Goal: Transaction & Acquisition: Download file/media

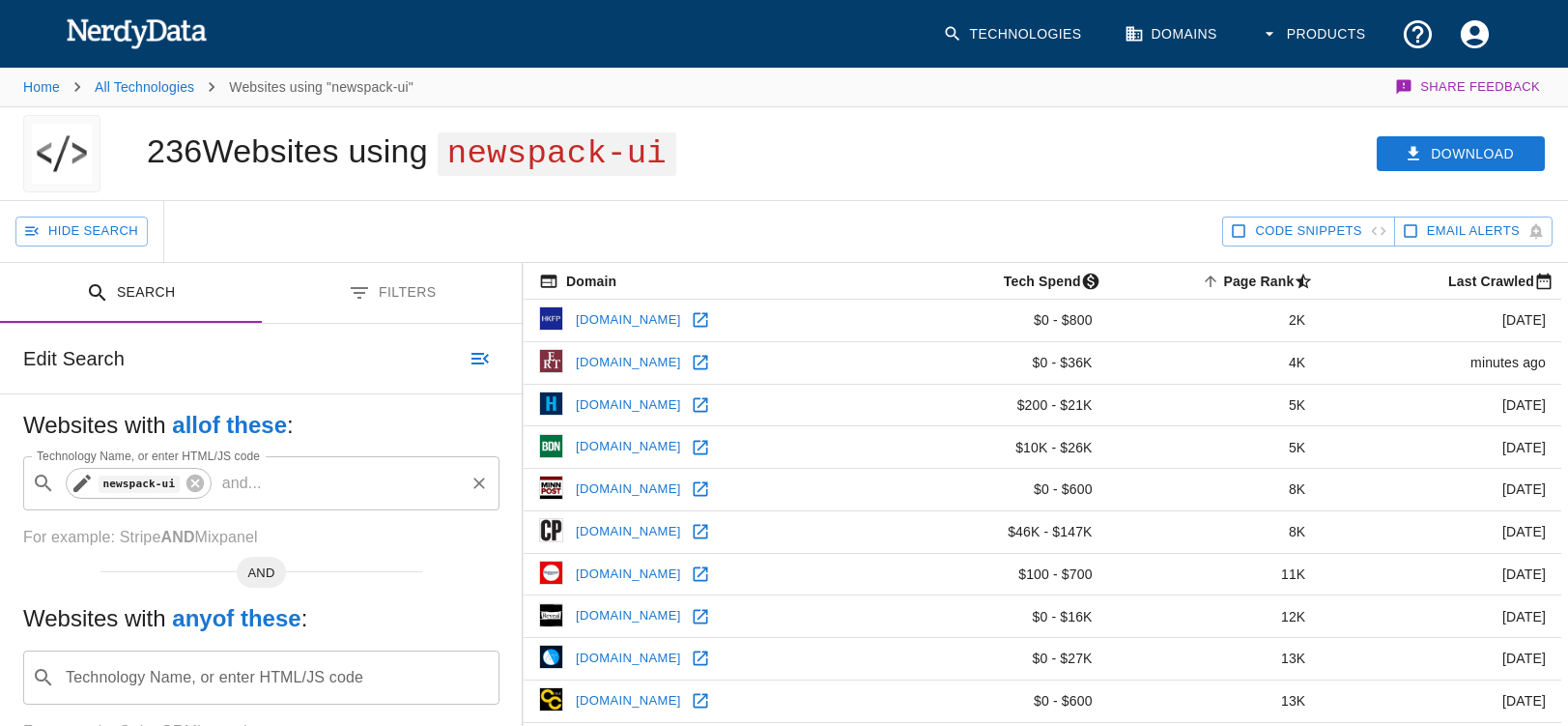
drag, startPoint x: 191, startPoint y: 481, endPoint x: 155, endPoint y: 485, distance: 36.2
click at [191, 481] on icon at bounding box center [194, 483] width 21 height 21
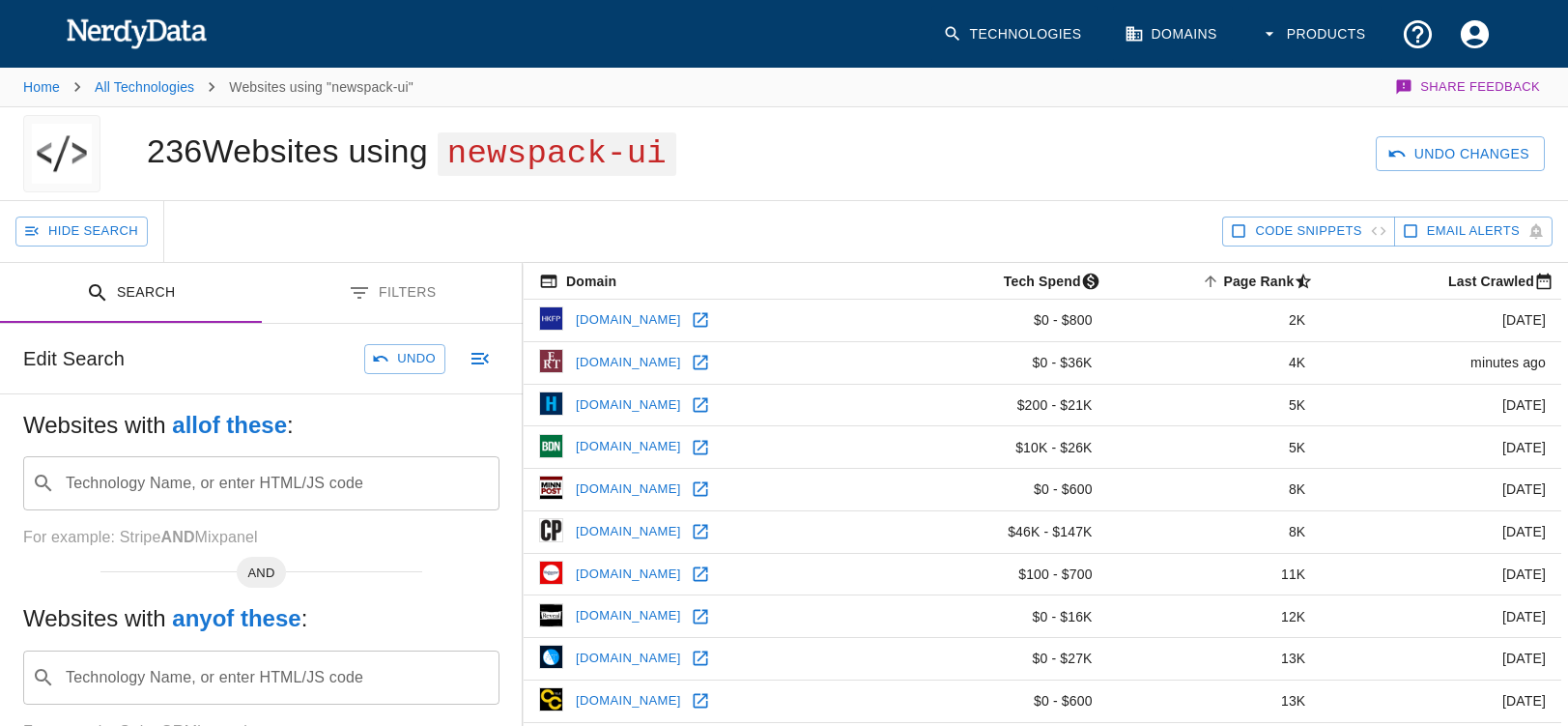
click at [131, 488] on input "Technology Name, or enter HTML/JS code" at bounding box center [277, 483] width 428 height 37
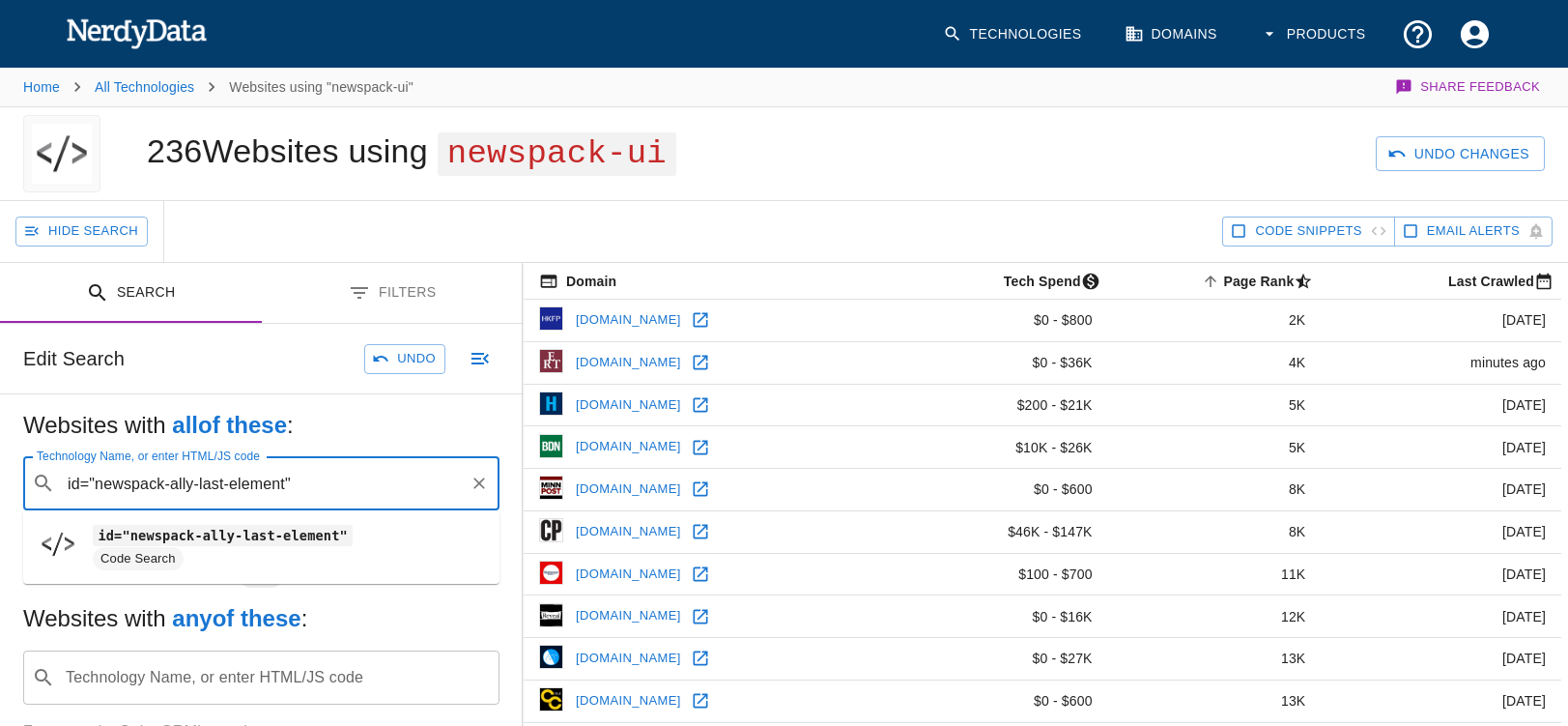
type input "id="newspack-ally-last-element""
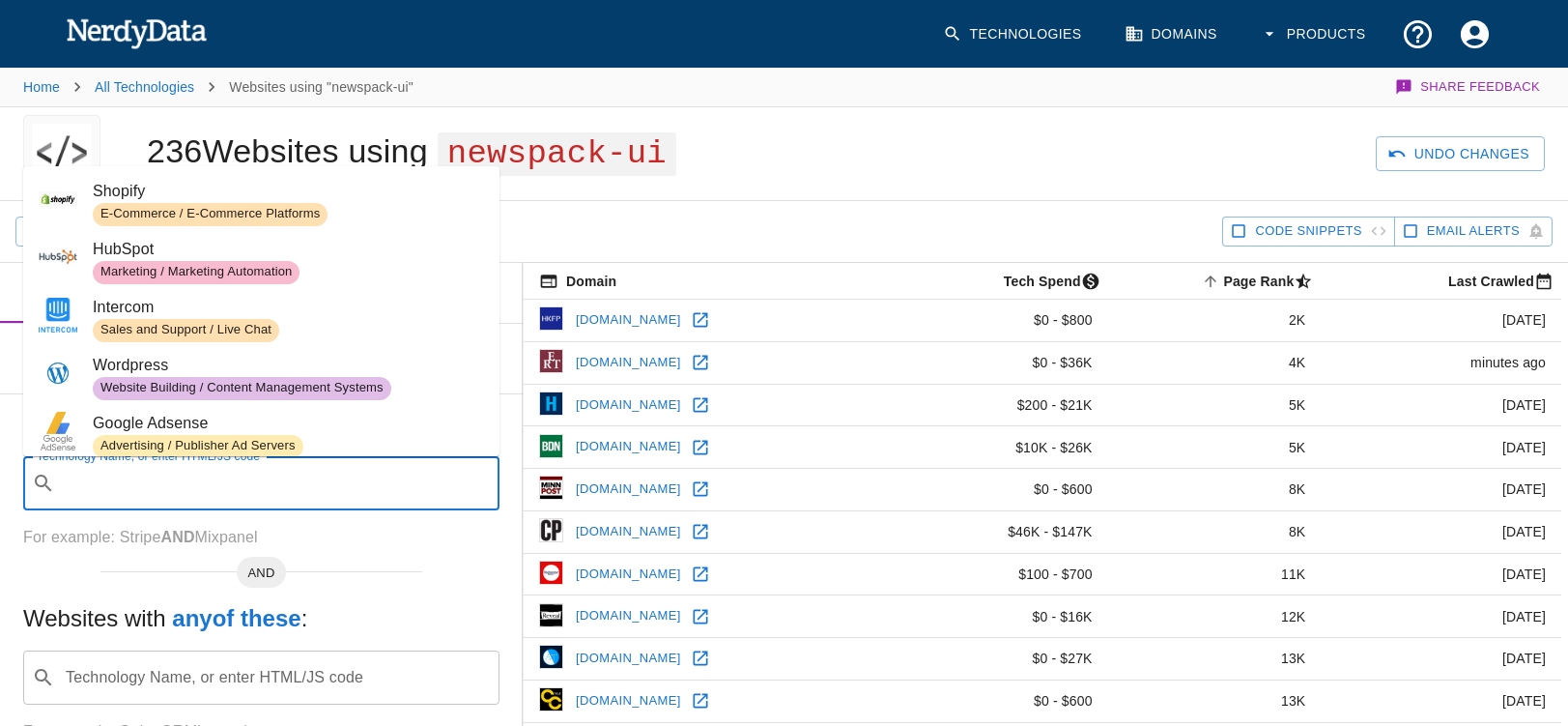
click at [112, 481] on input "Technology Name, or enter HTML/JS code" at bounding box center [277, 483] width 428 height 37
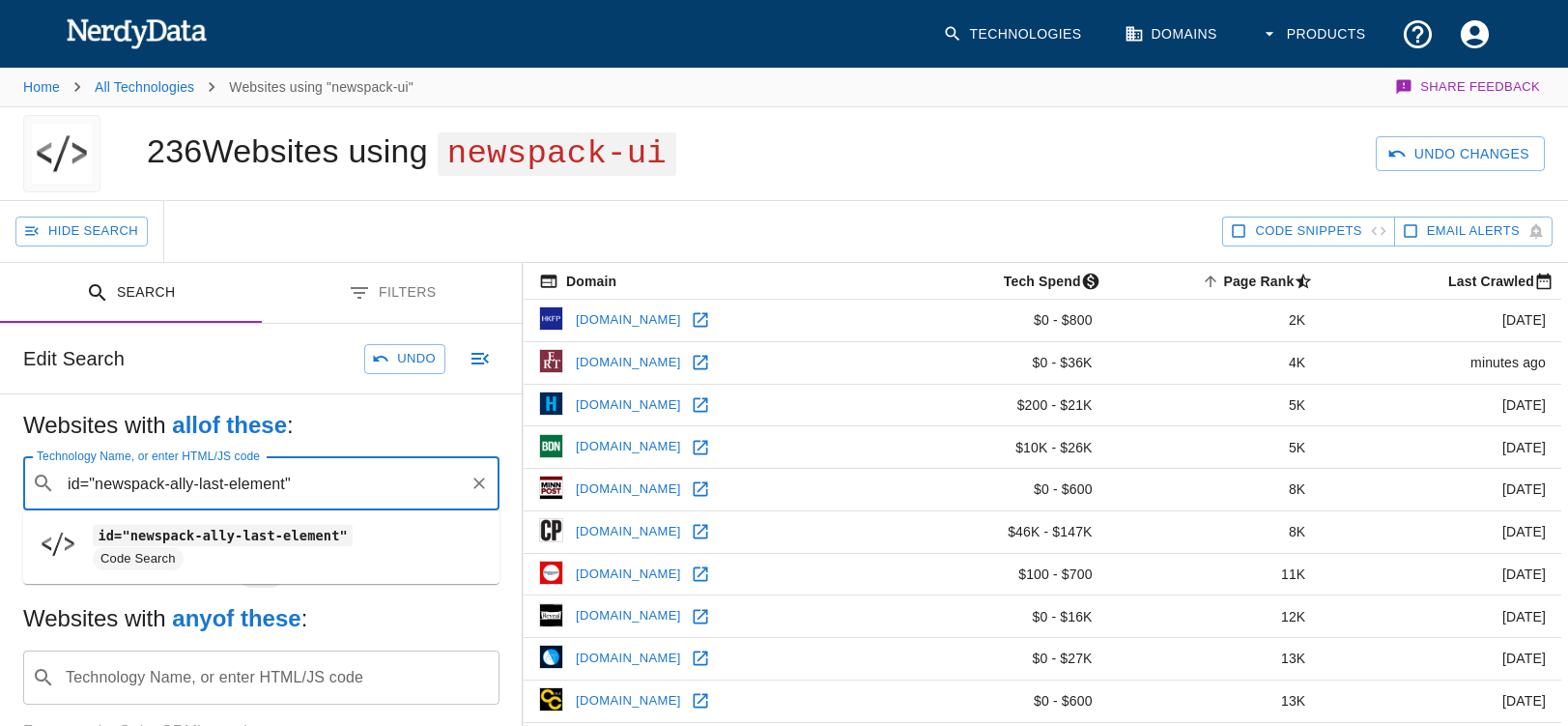
click at [154, 539] on code "id="newspack-ally-last-element"" at bounding box center [223, 535] width 260 height 20
type input "id="newspack-ally-last-element""
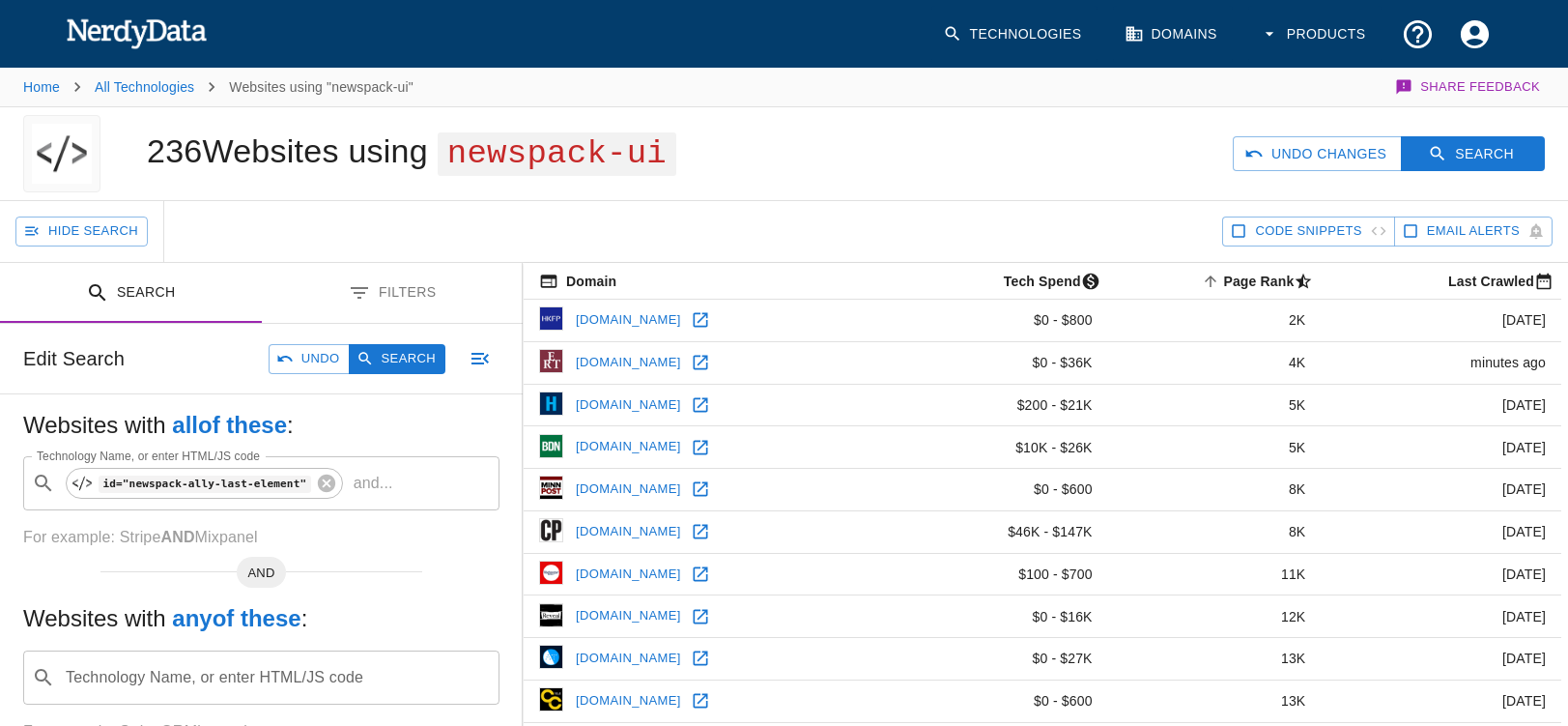
click at [408, 361] on button "Search" at bounding box center [396, 359] width 96 height 30
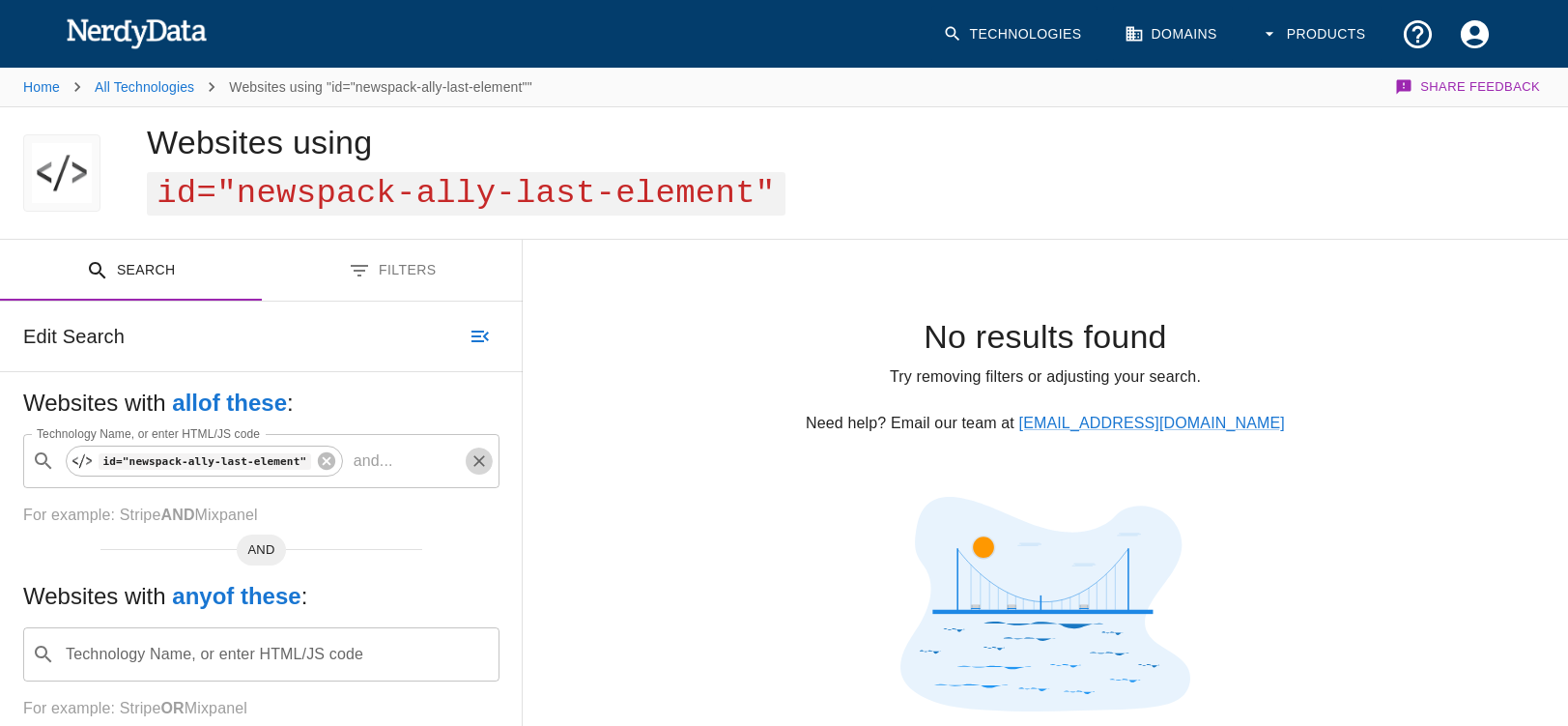
click at [482, 465] on icon "Clear" at bounding box center [480, 461] width 12 height 12
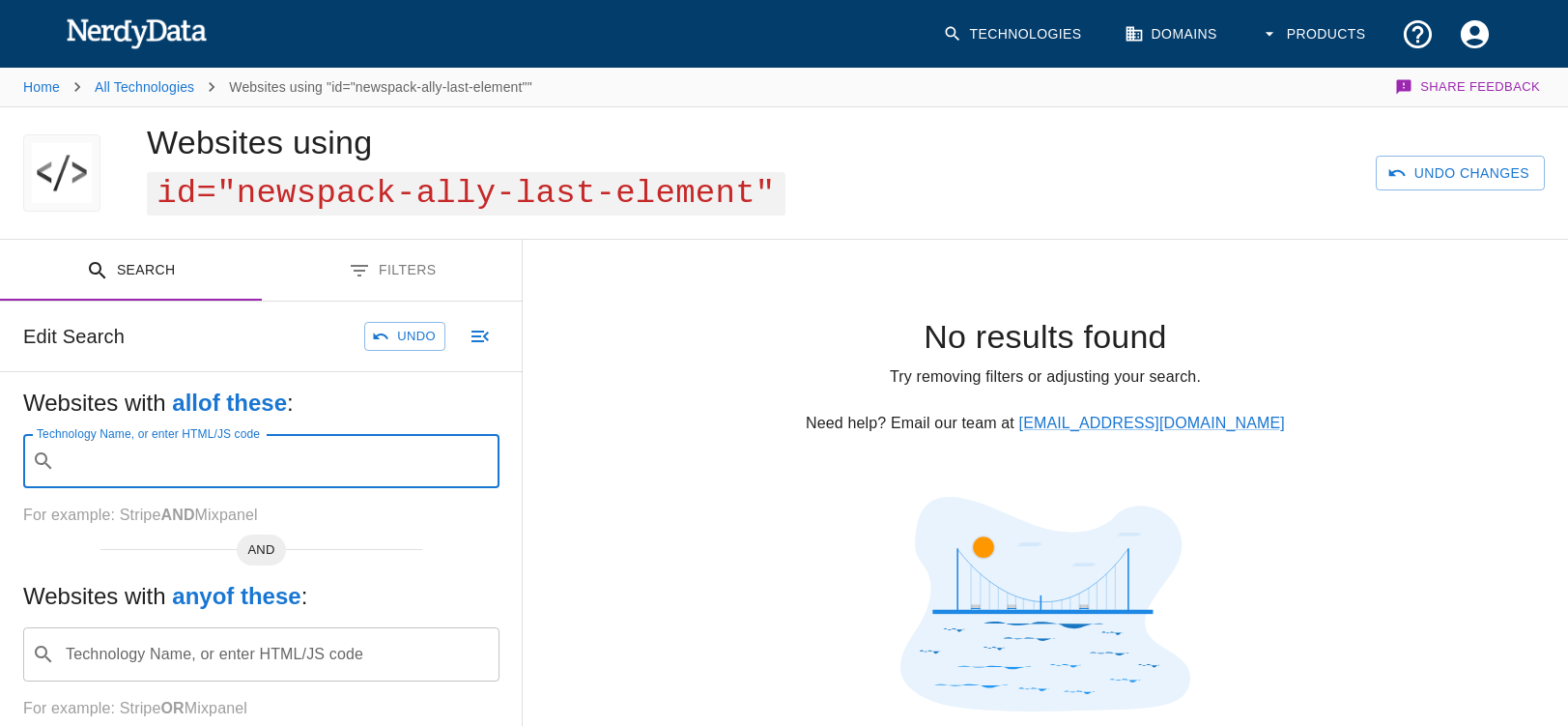
click at [145, 468] on input "Technology Name, or enter HTML/JS code" at bounding box center [277, 460] width 428 height 37
type input "newspack-ui_spinner"
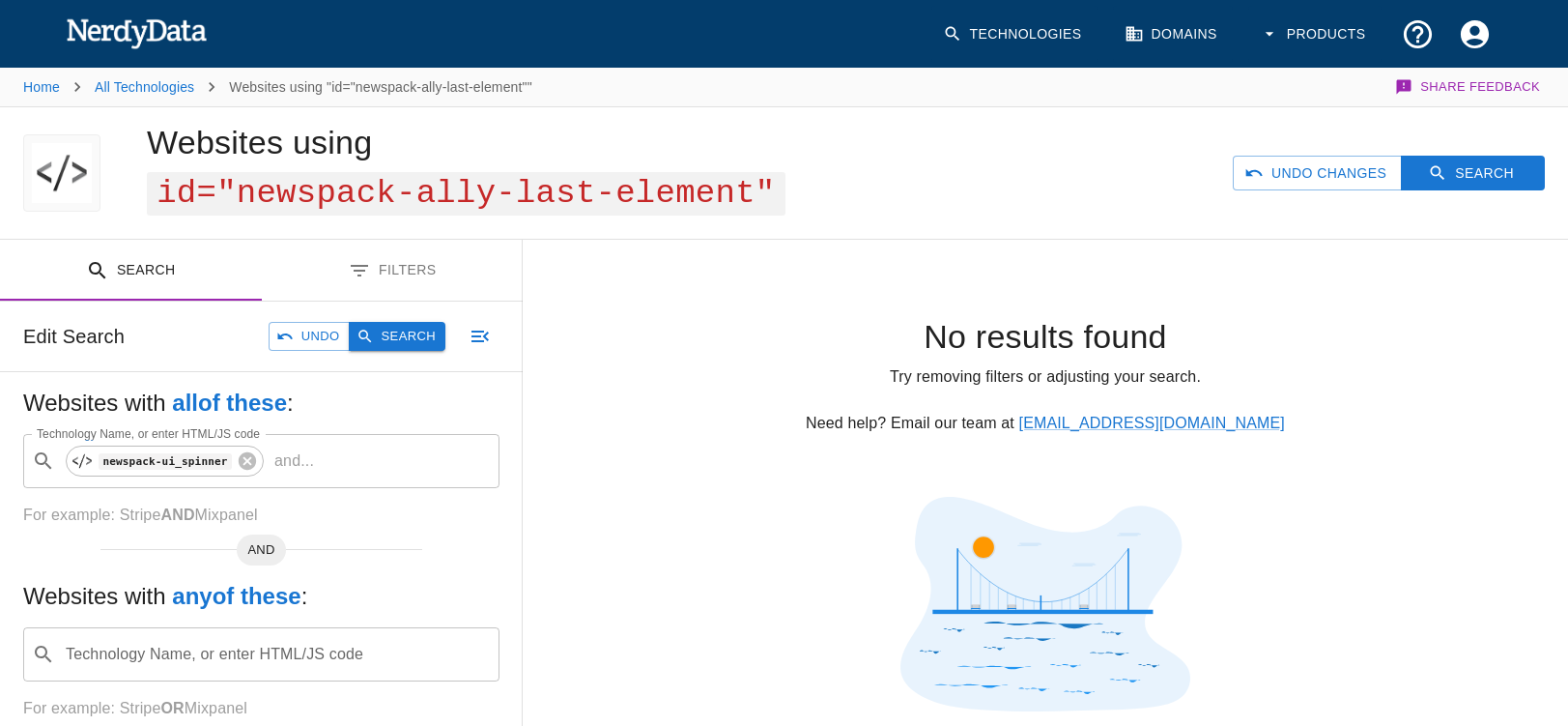
click at [421, 334] on button "Search" at bounding box center [396, 337] width 96 height 30
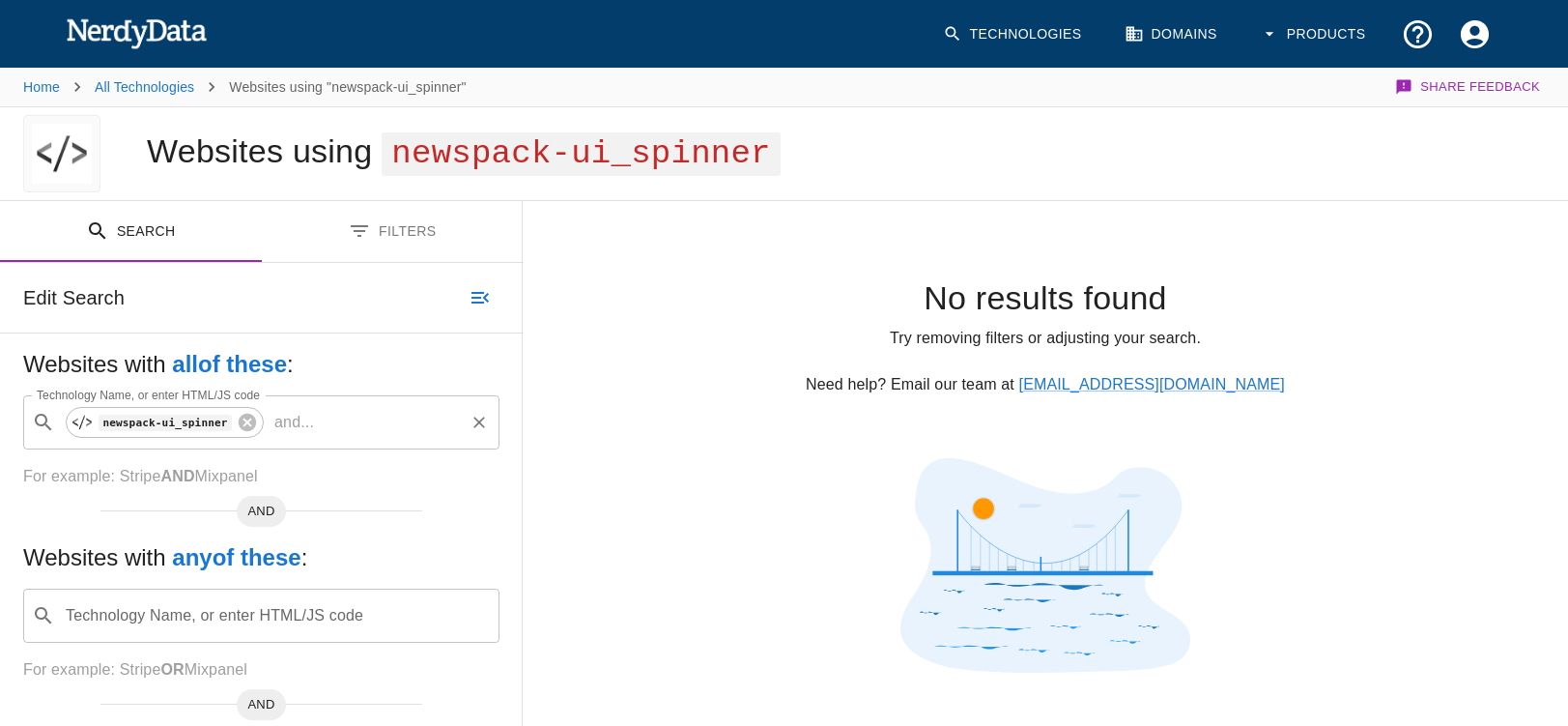
click at [307, 421] on p "and ..." at bounding box center [294, 422] width 56 height 23
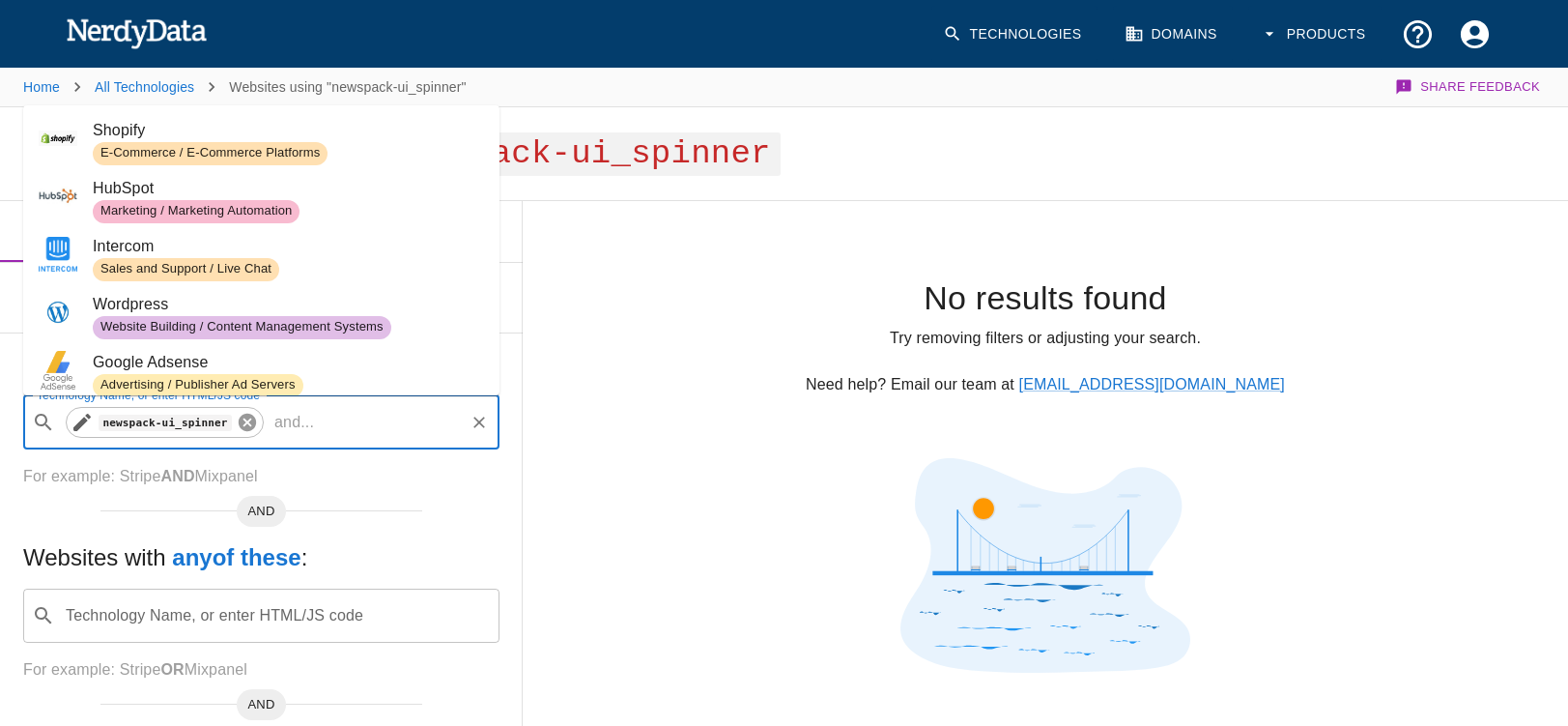
click at [254, 423] on icon at bounding box center [248, 423] width 18 height 18
click at [170, 426] on input "Technology Name, or enter HTML/JS code" at bounding box center [277, 422] width 428 height 37
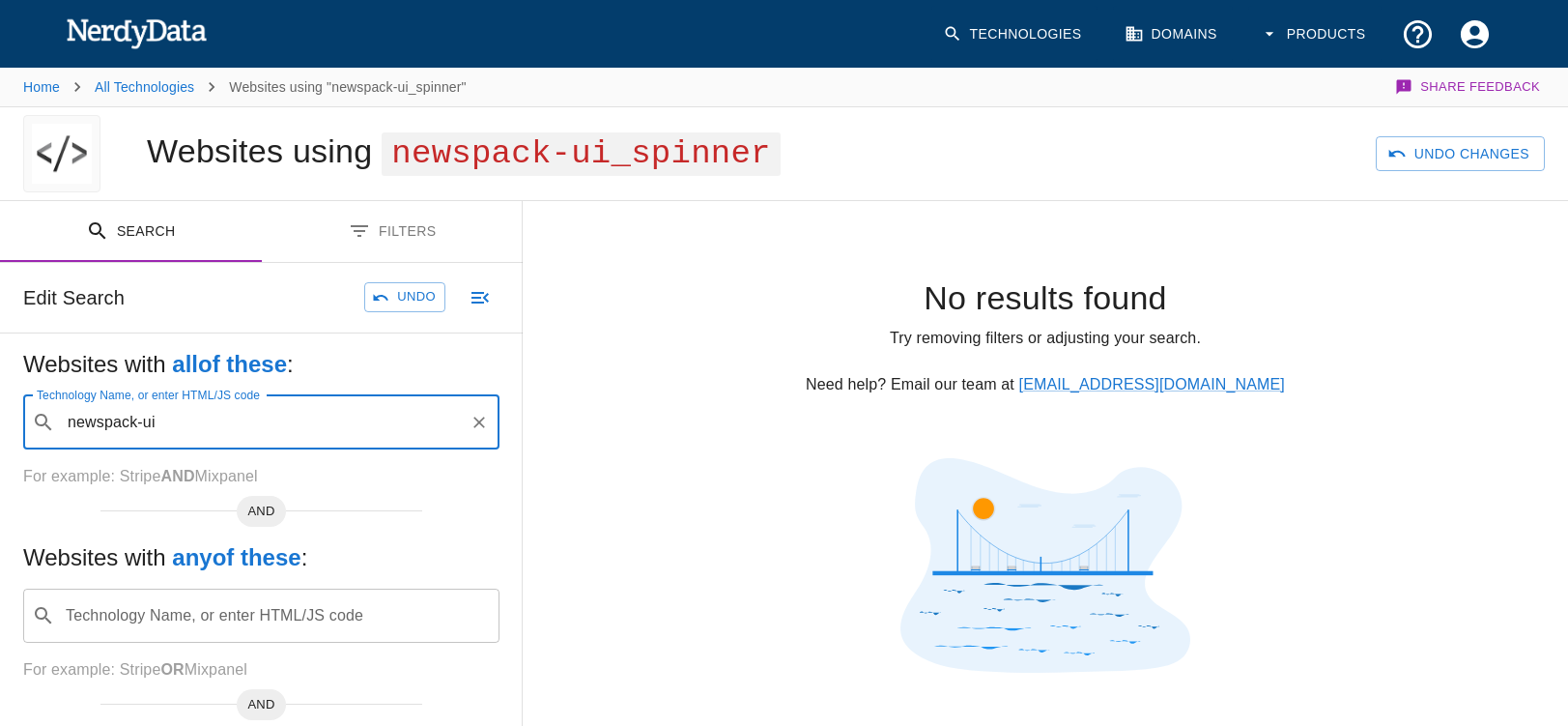
type input "newspack-ui"
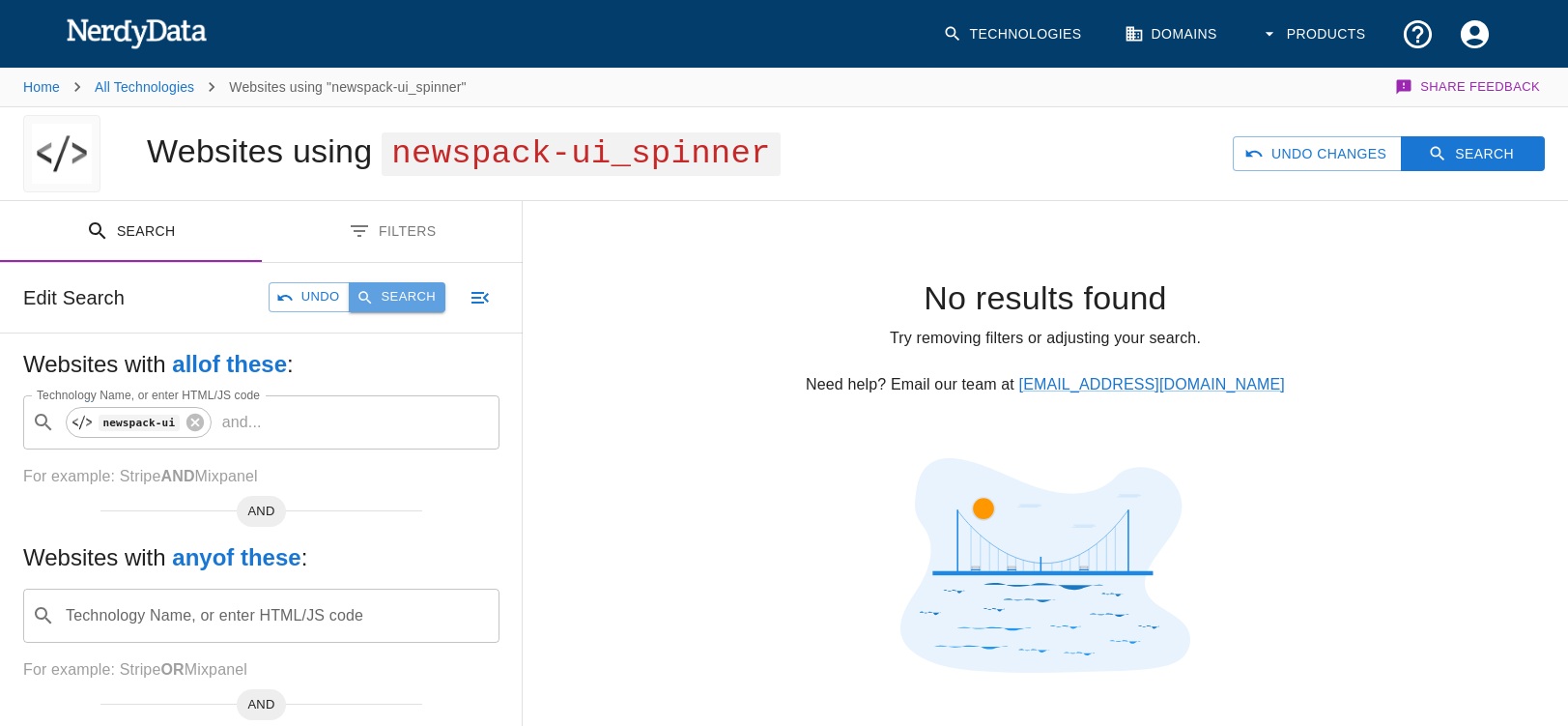
click at [411, 300] on button "Search" at bounding box center [396, 298] width 96 height 30
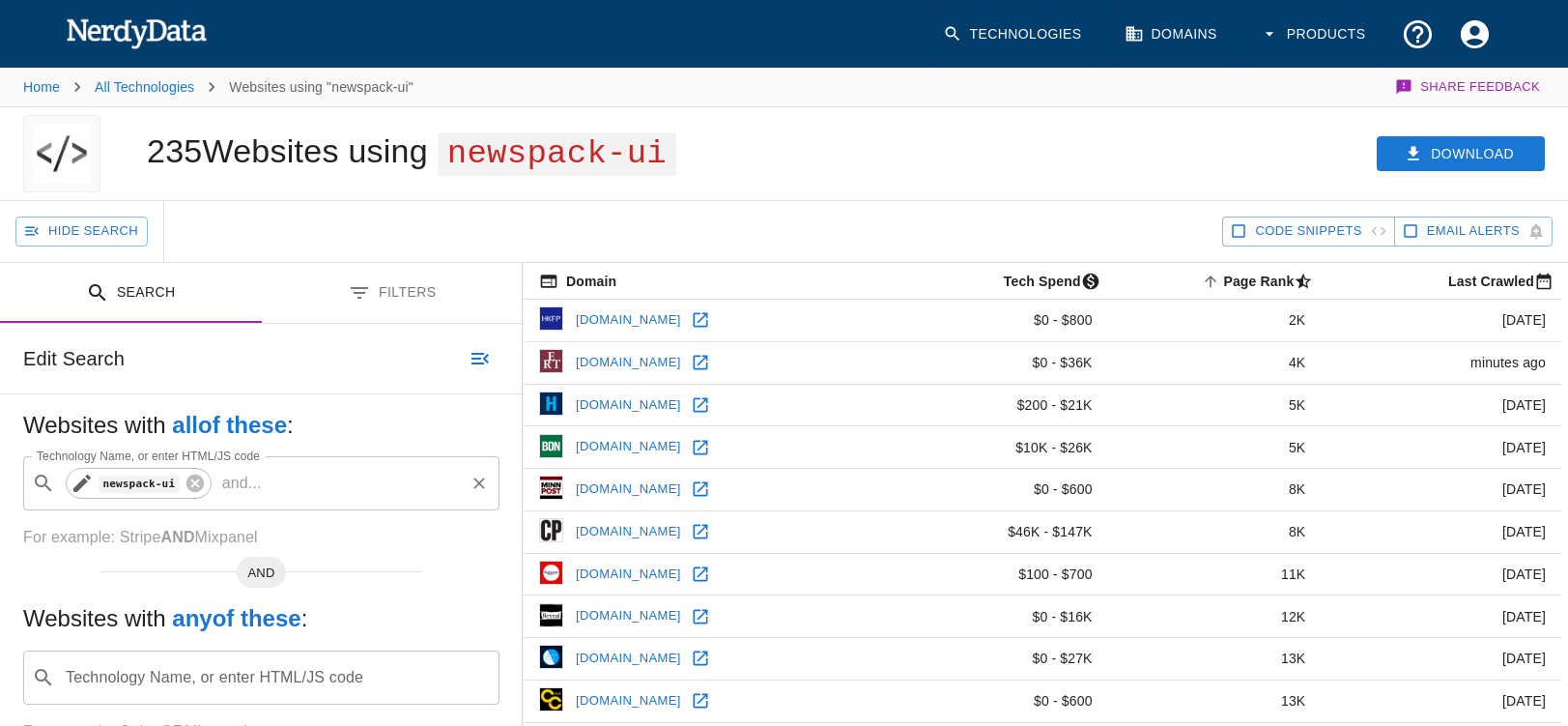
click at [200, 489] on icon at bounding box center [194, 484] width 18 height 18
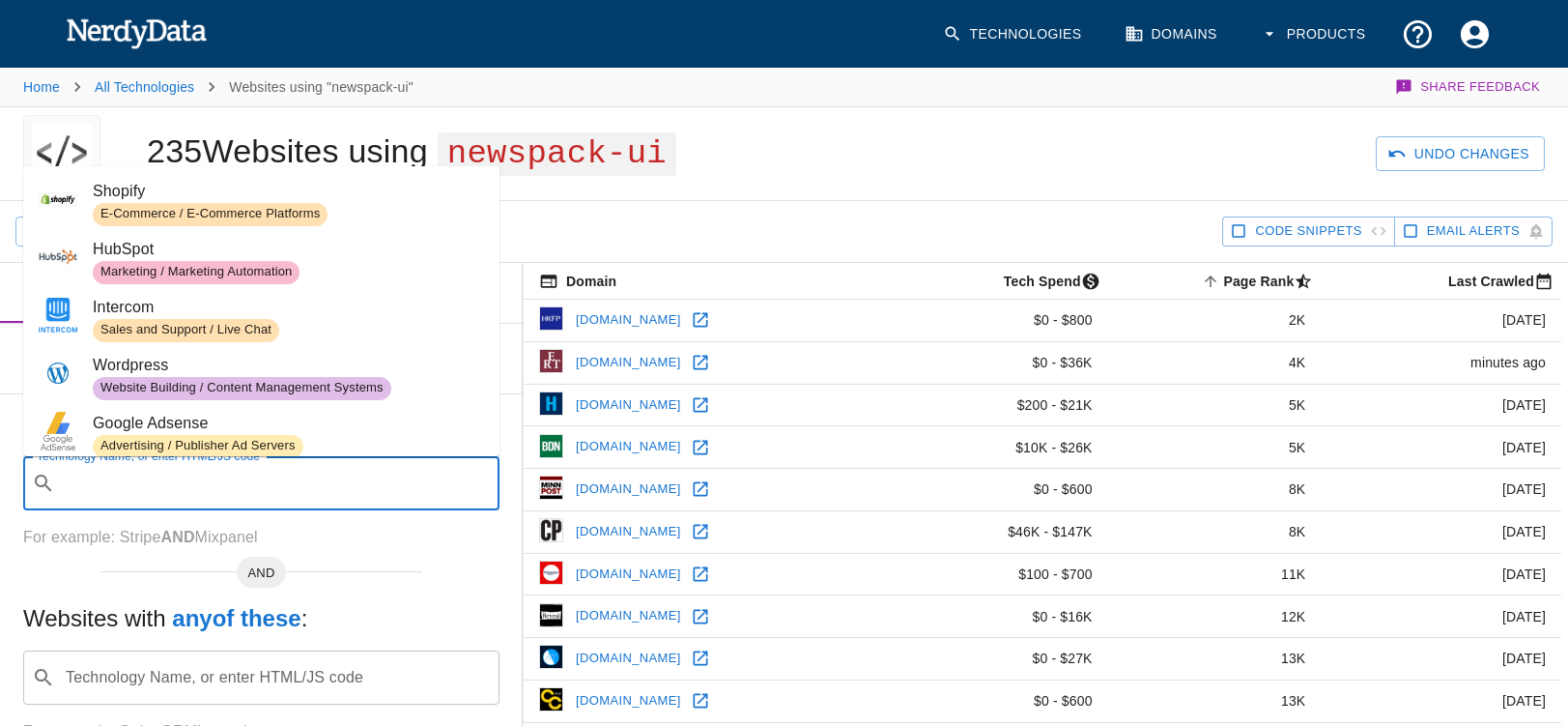
click at [111, 484] on input "Technology Name, or enter HTML/JS code" at bounding box center [277, 483] width 428 height 37
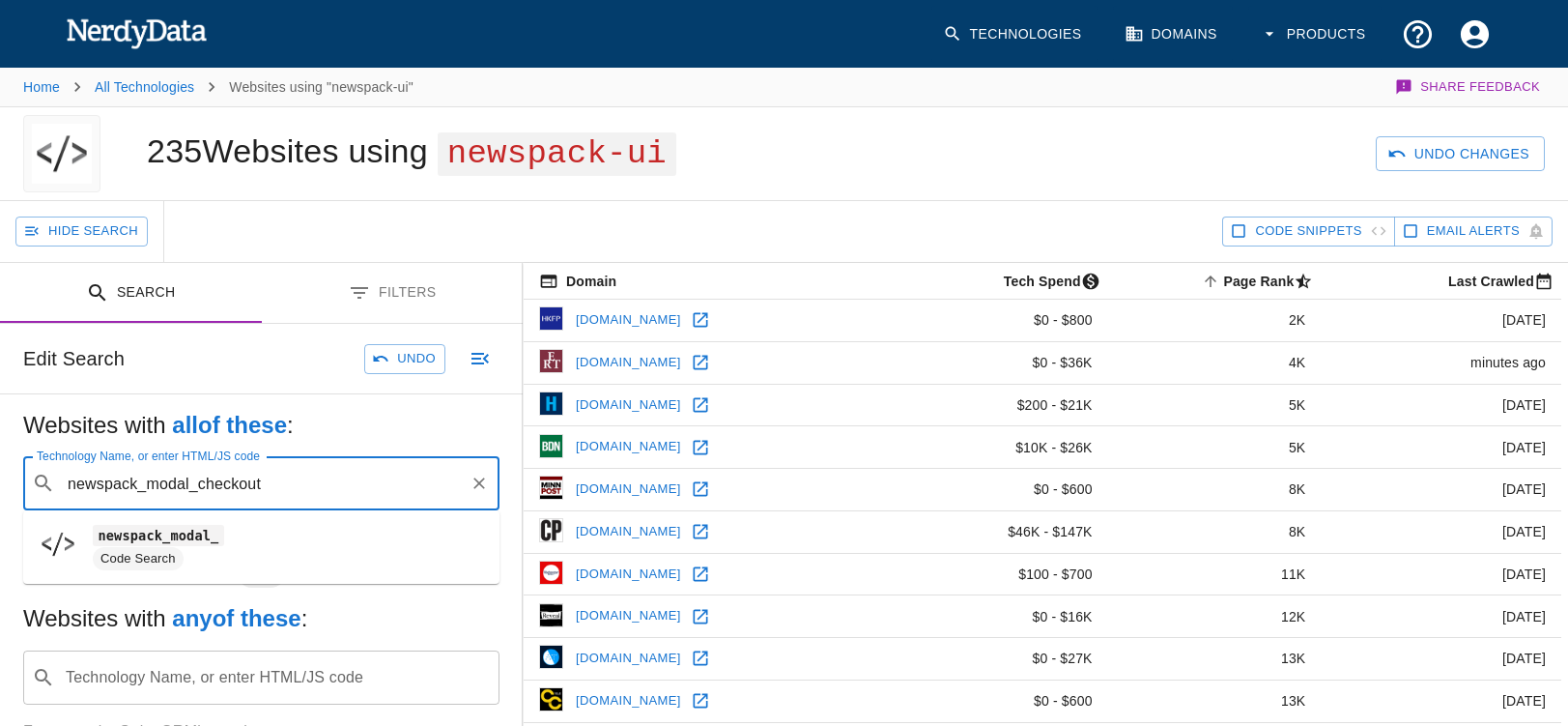
type input "newspack_modal_checkout"
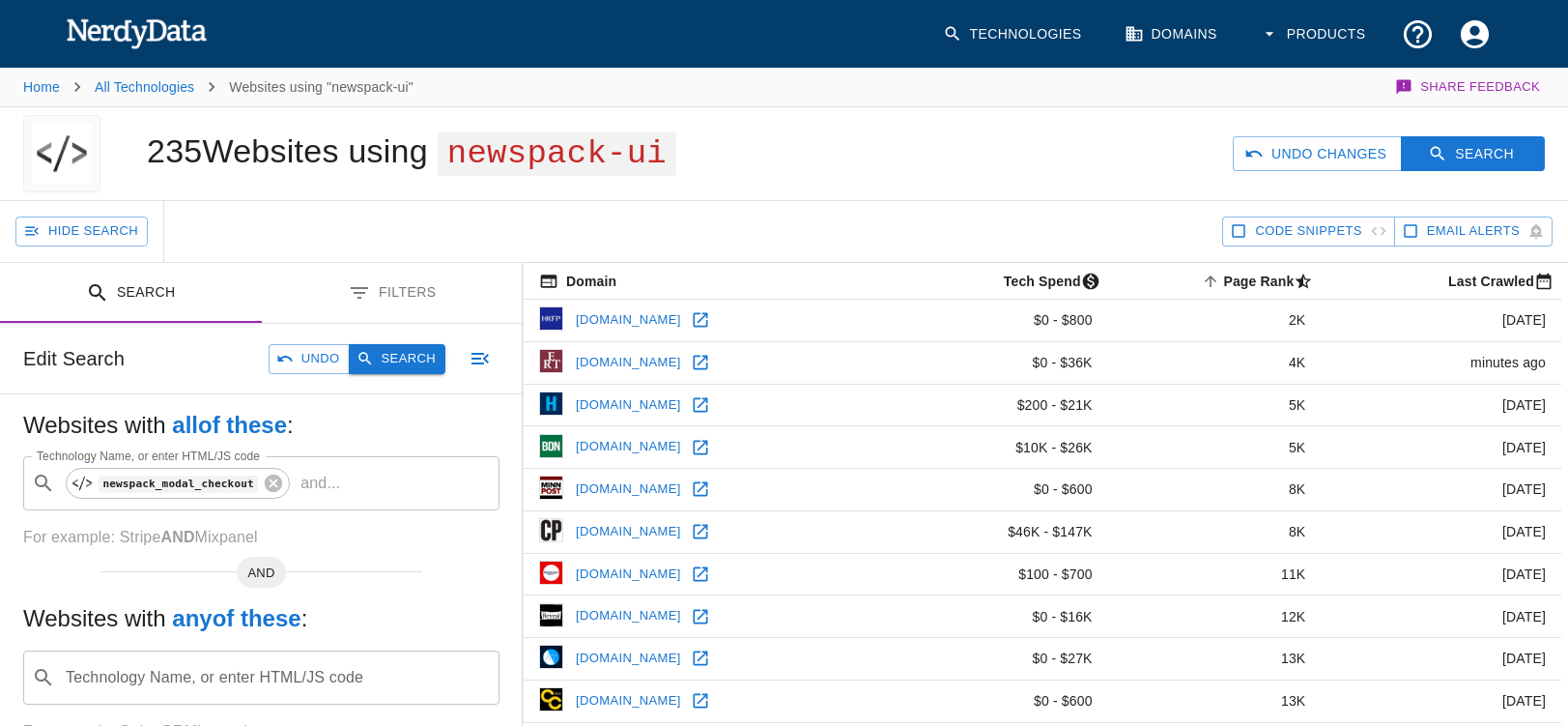
click at [407, 360] on button "Search" at bounding box center [396, 359] width 96 height 30
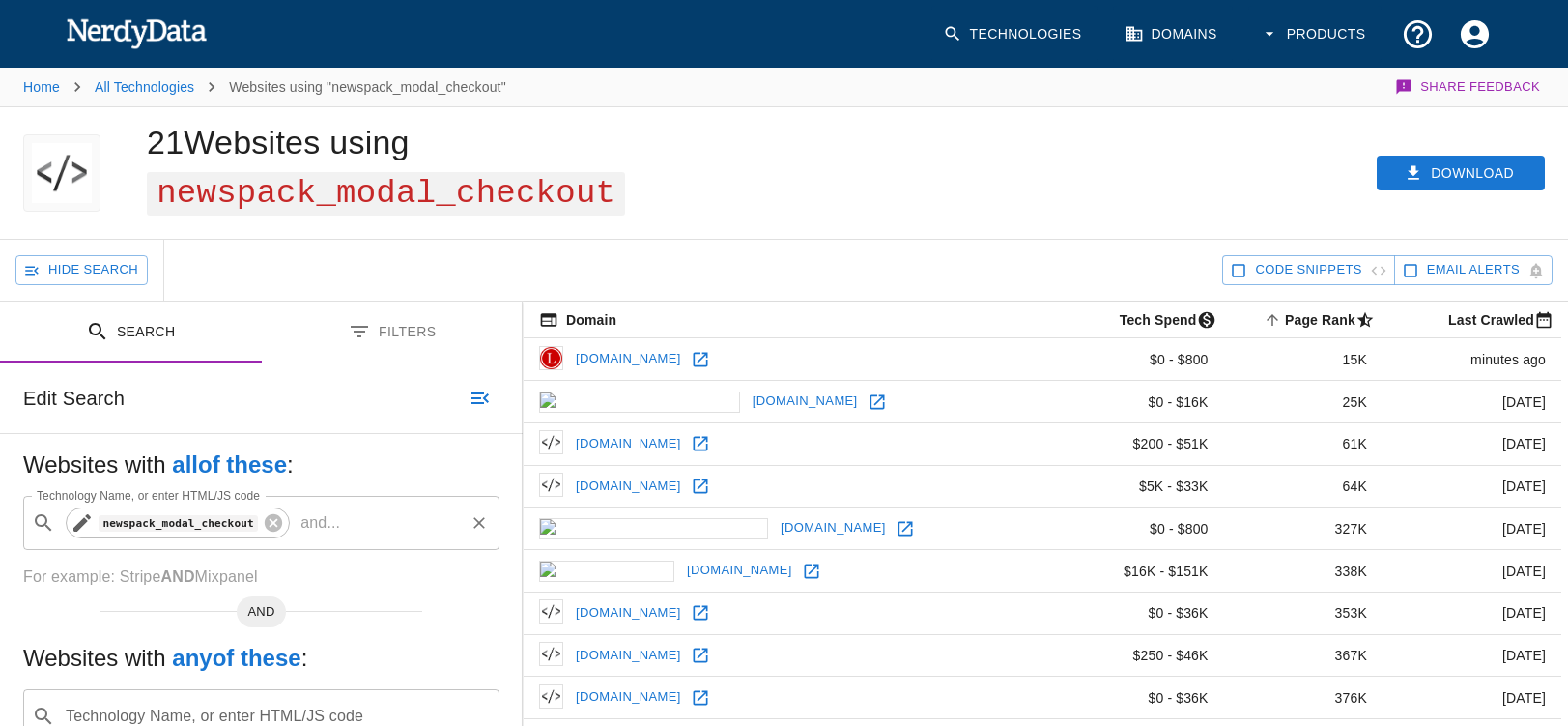
drag, startPoint x: 274, startPoint y: 526, endPoint x: 260, endPoint y: 524, distance: 14.1
click at [274, 526] on icon at bounding box center [274, 523] width 18 height 18
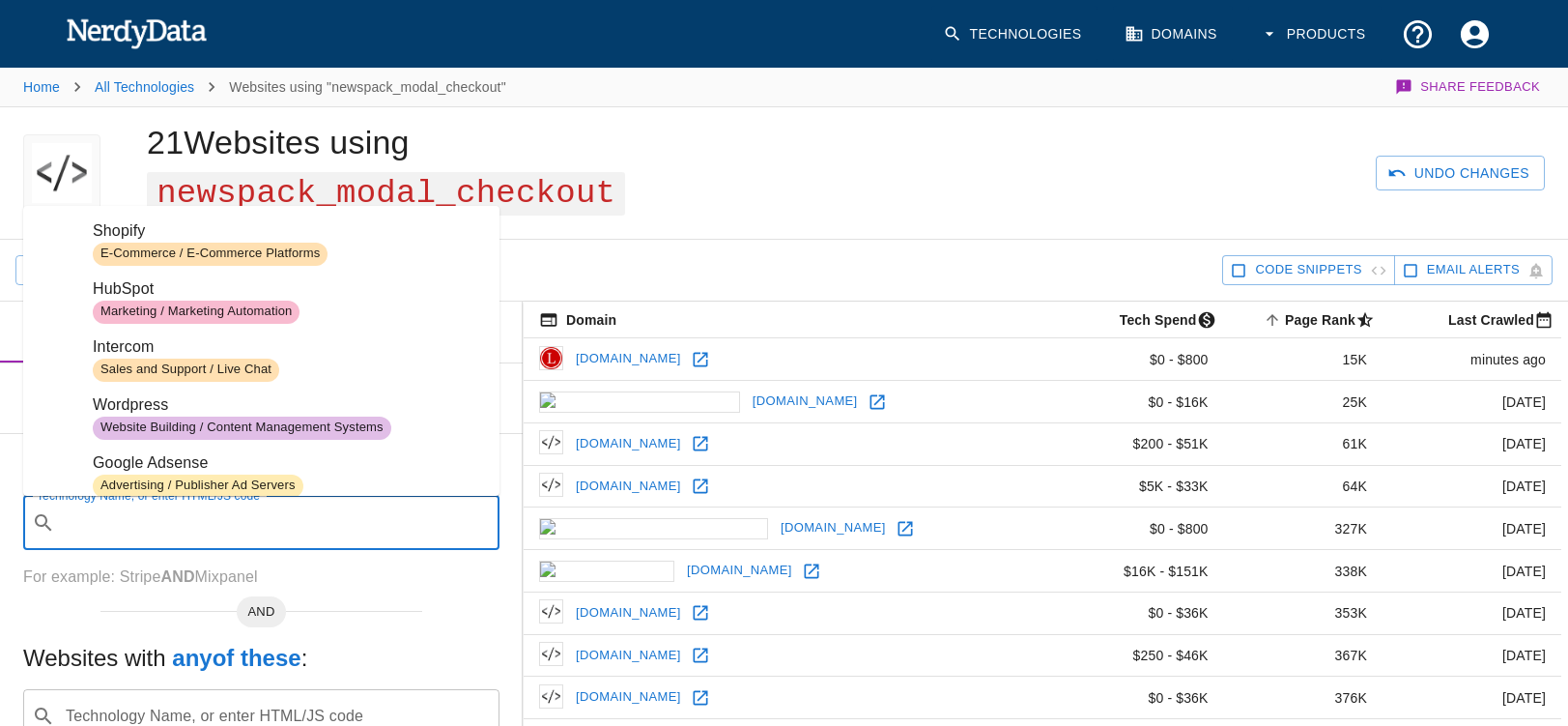
click at [138, 520] on input "Technology Name, or enter HTML/JS code" at bounding box center [277, 523] width 428 height 37
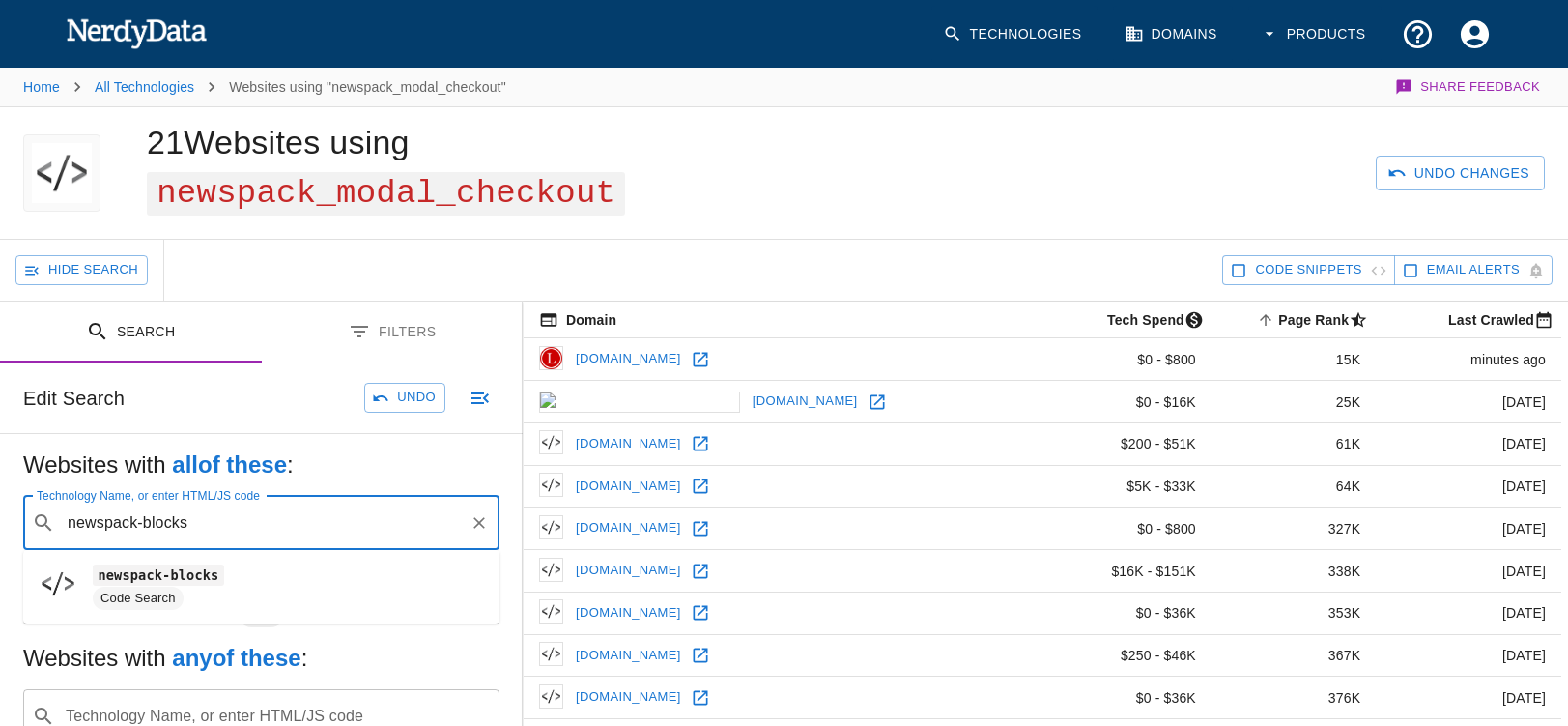
type input "newspack-blocks"
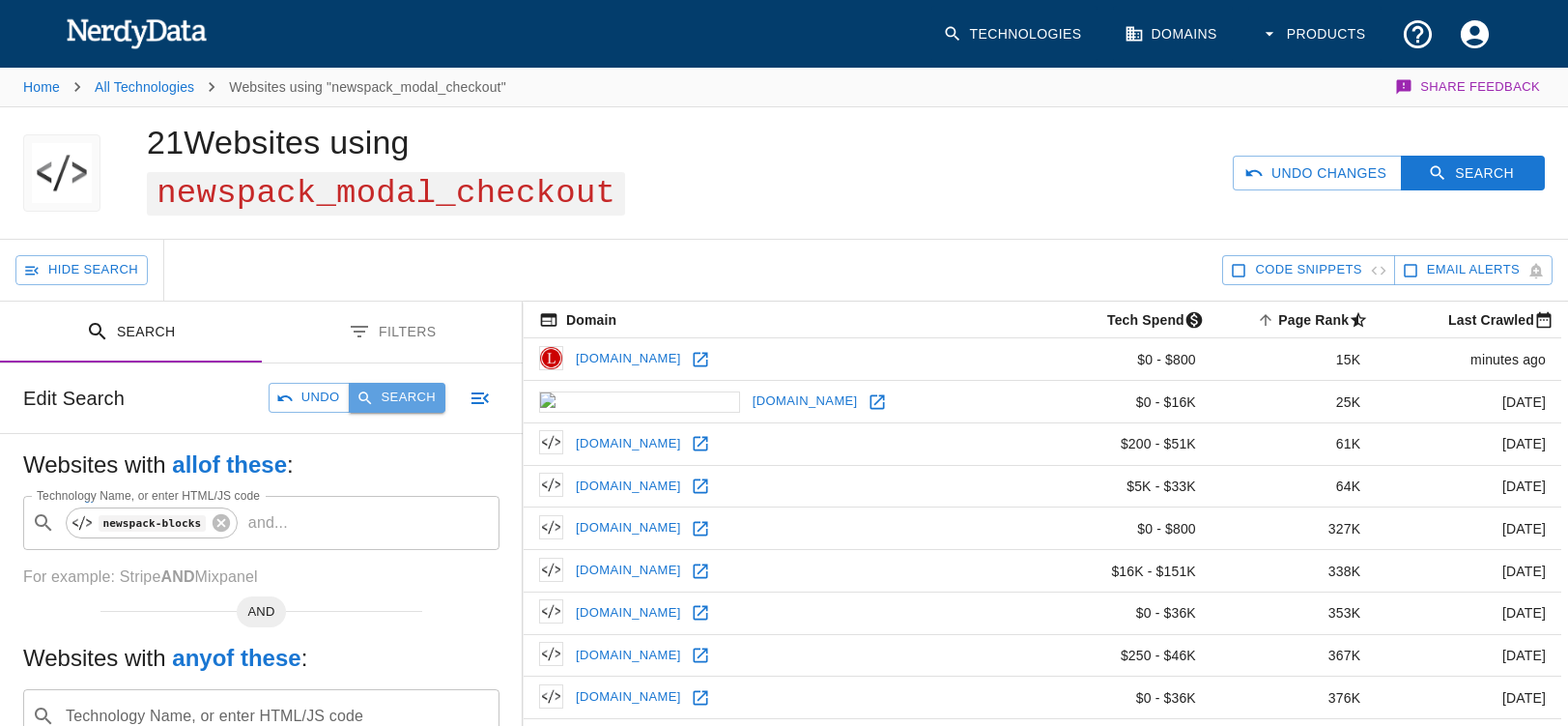
click at [408, 392] on button "Search" at bounding box center [396, 398] width 96 height 30
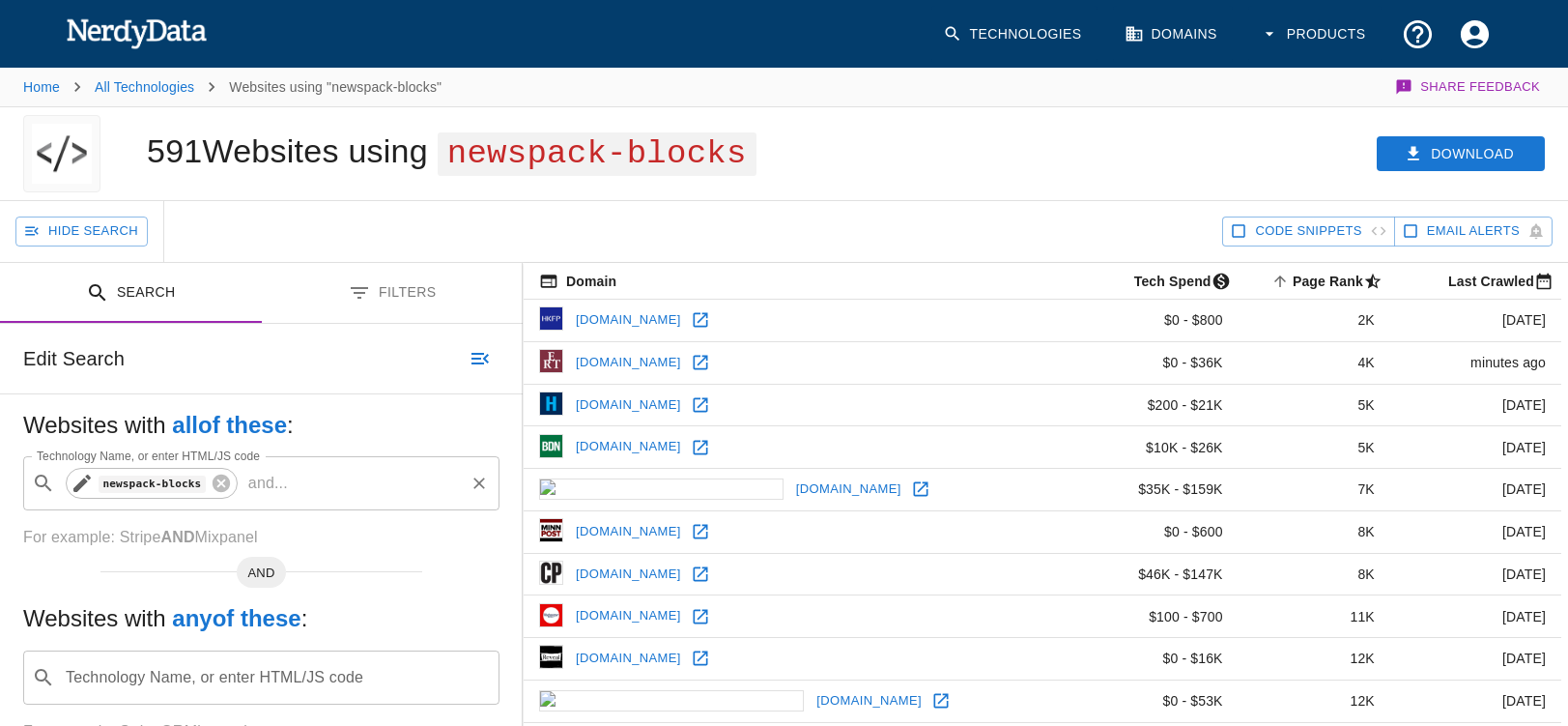
drag, startPoint x: 219, startPoint y: 488, endPoint x: 199, endPoint y: 487, distance: 20.0
click at [220, 488] on icon at bounding box center [221, 484] width 18 height 18
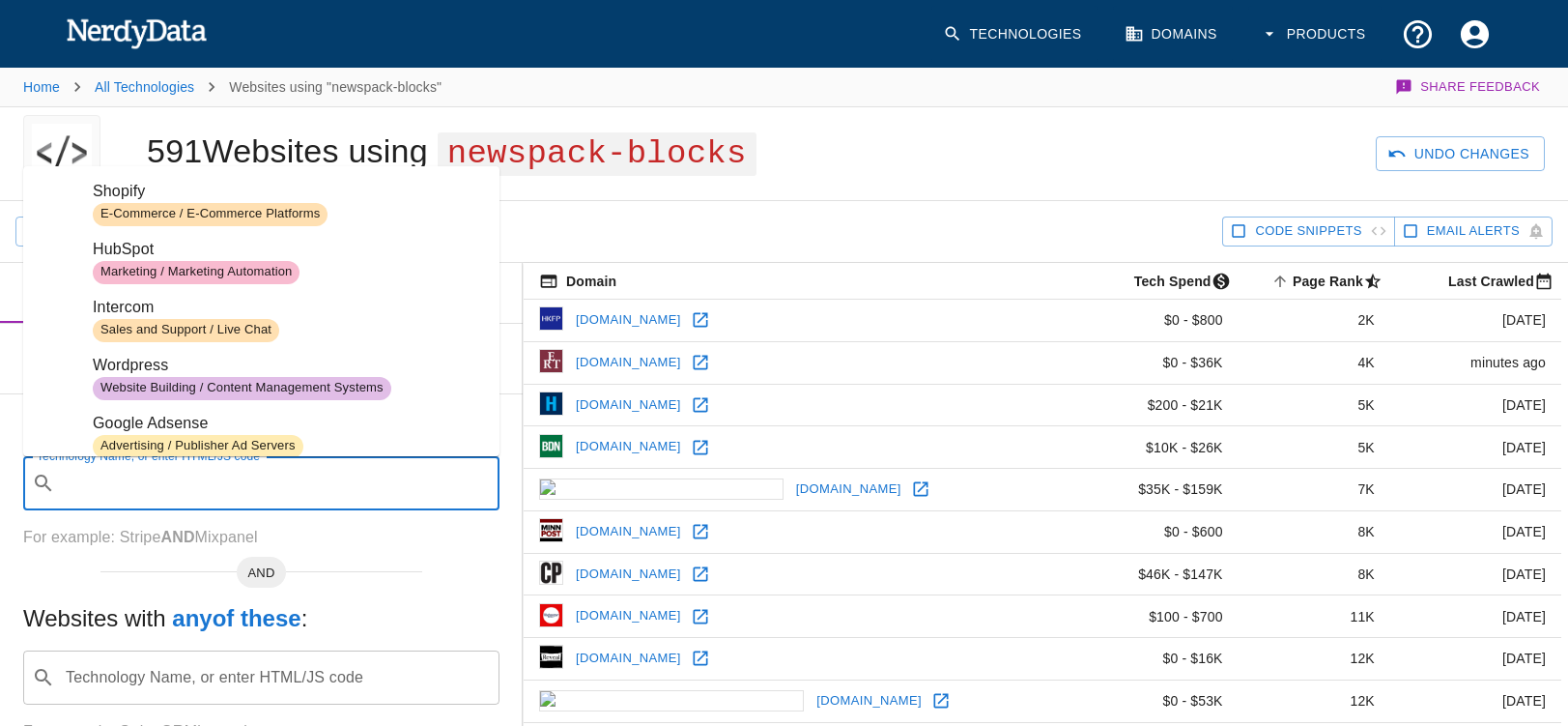
click at [135, 488] on input "Technology Name, or enter HTML/JS code" at bounding box center [277, 483] width 428 height 37
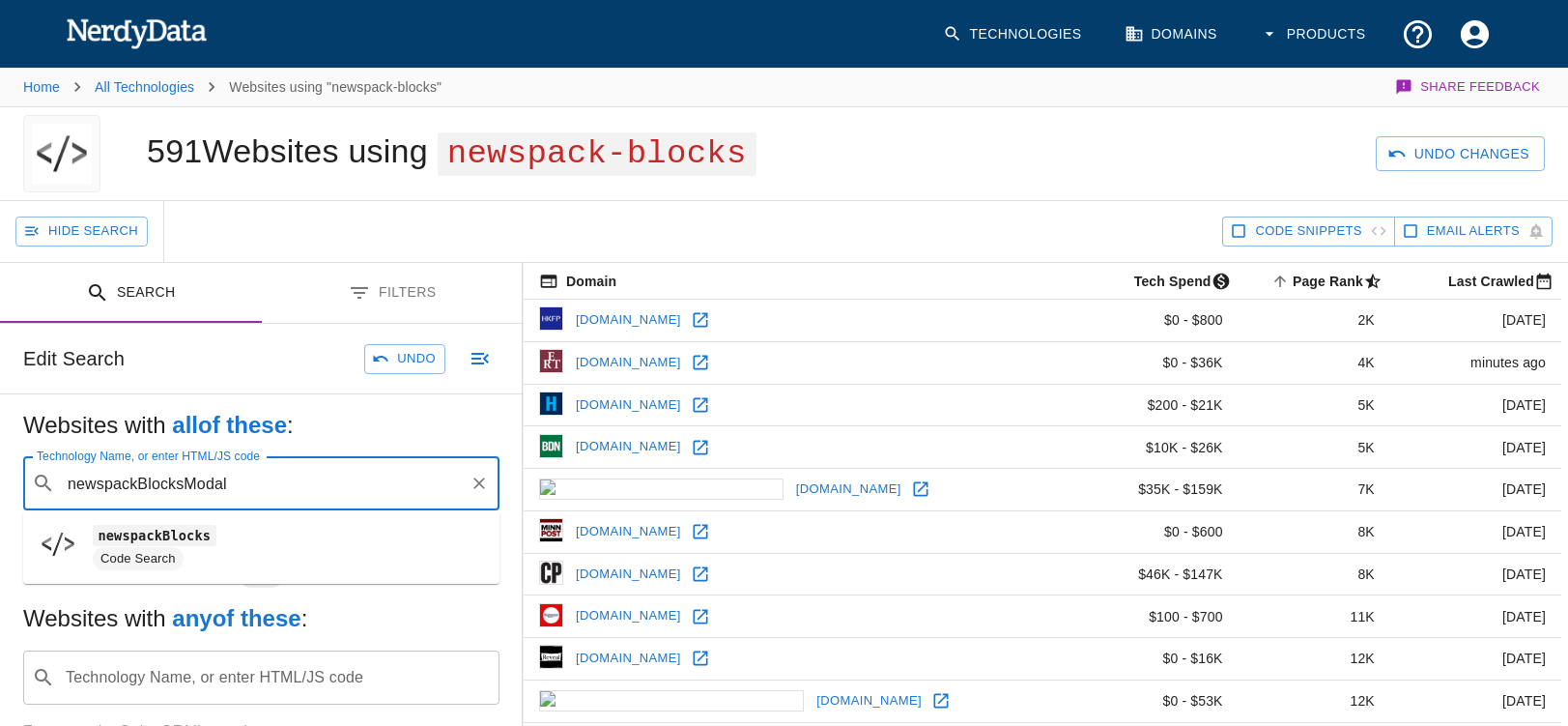
type input "newspackBlocksModal"
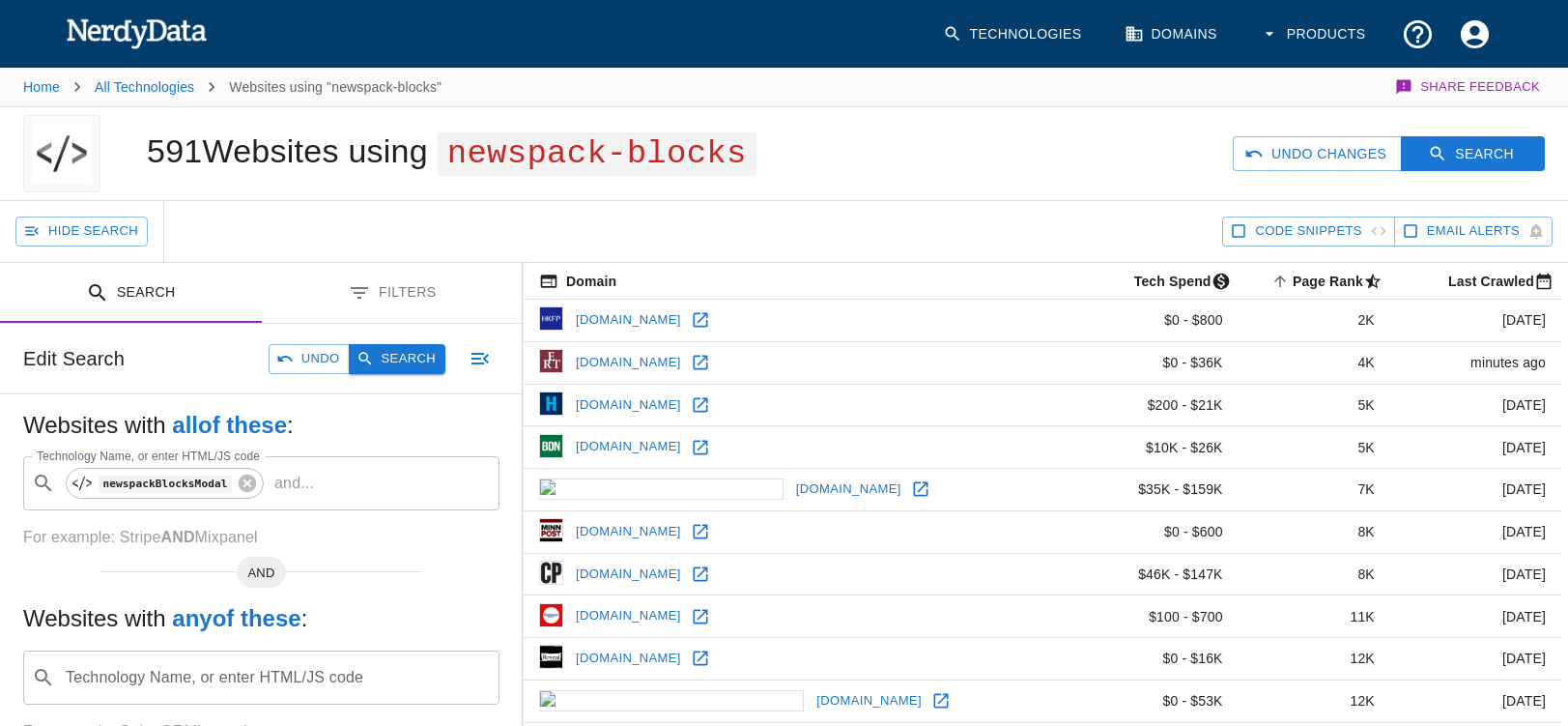
click at [400, 363] on button "Search" at bounding box center [396, 359] width 96 height 30
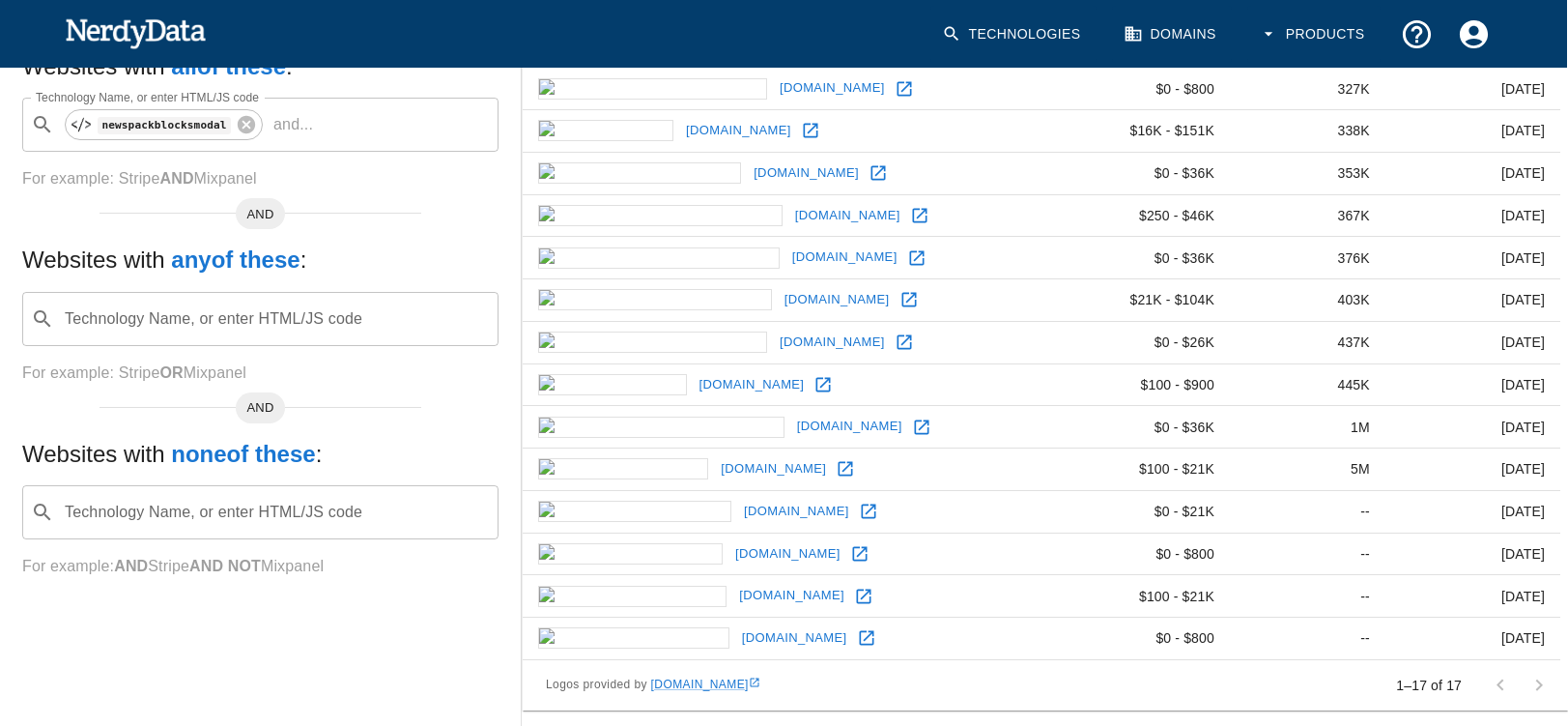
scroll to position [0, 1]
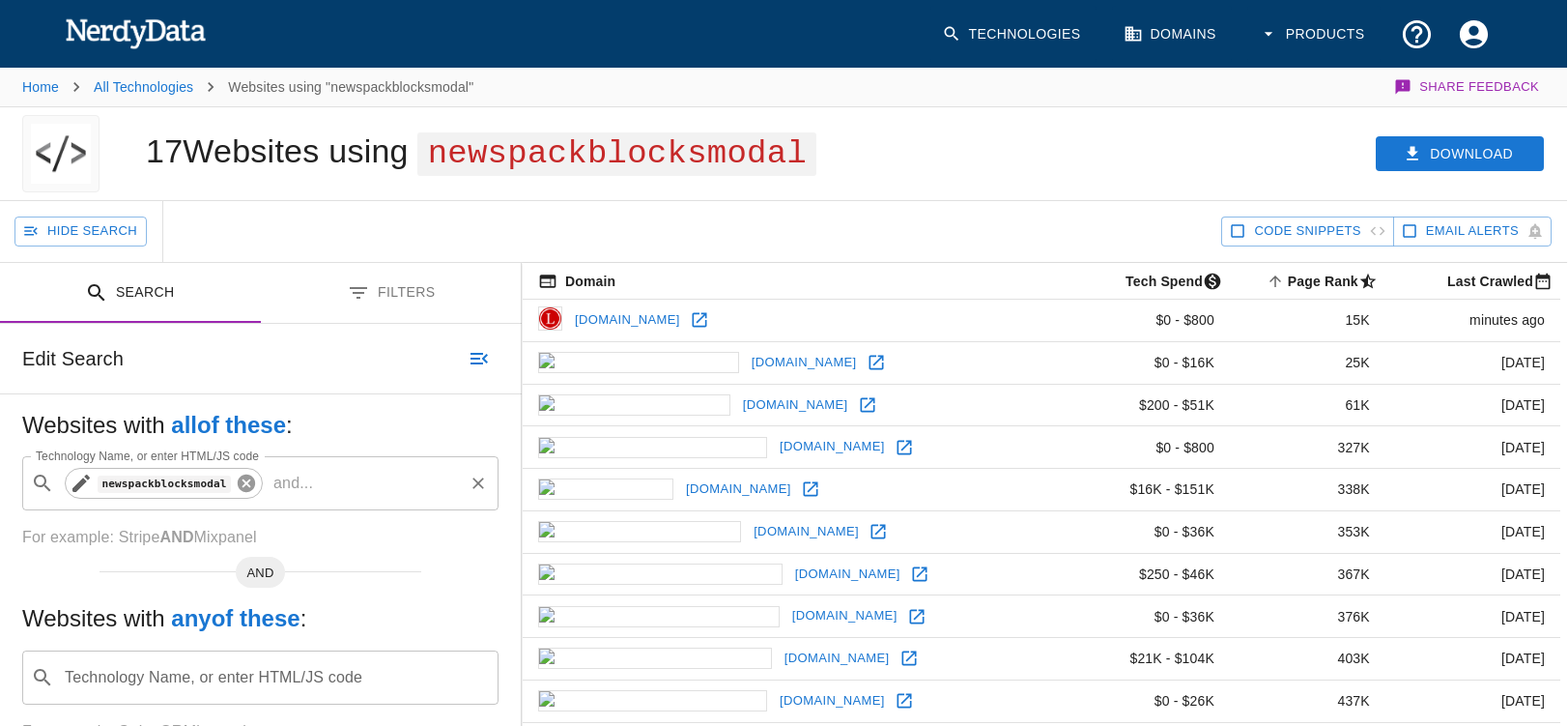
click at [247, 481] on icon at bounding box center [247, 484] width 18 height 18
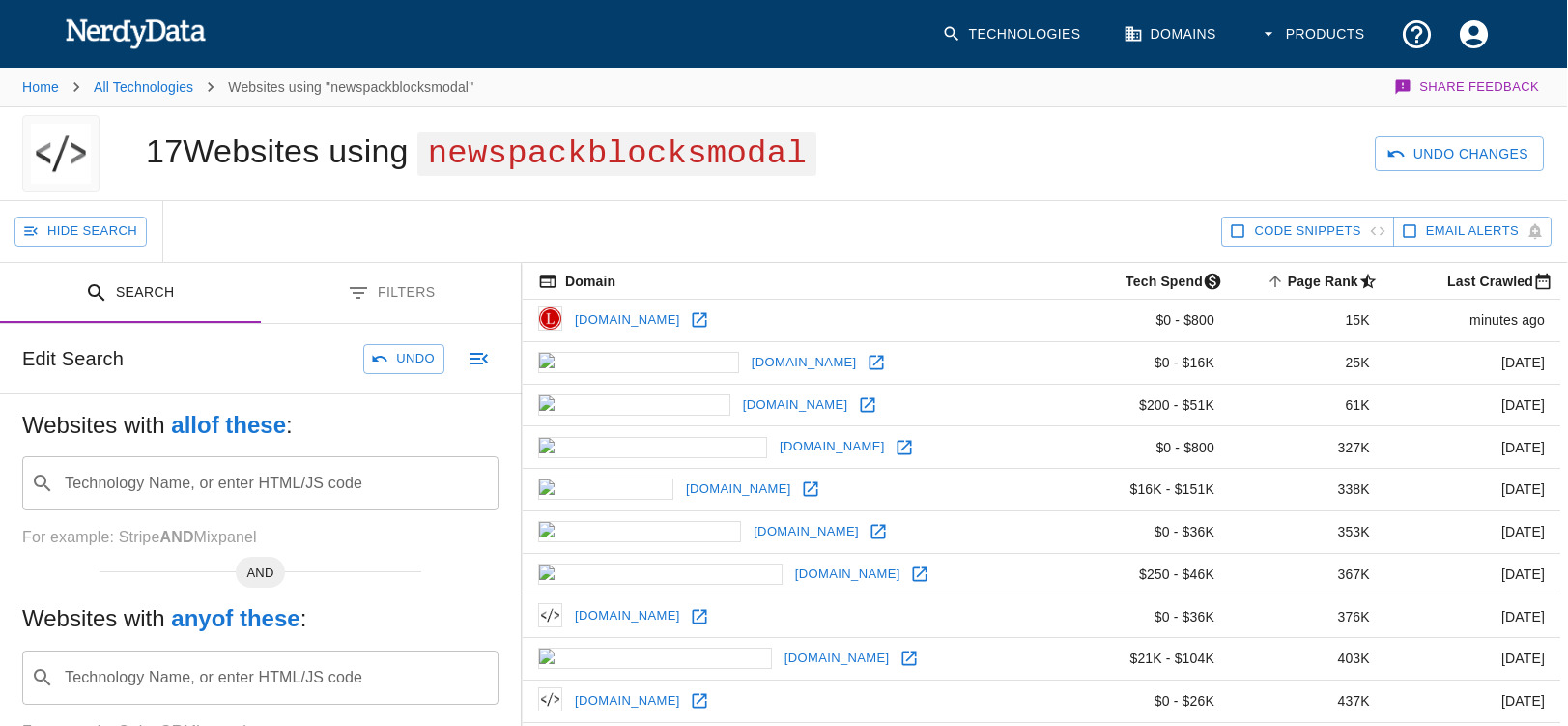
click at [102, 493] on input "Technology Name, or enter HTML/JS code" at bounding box center [276, 483] width 428 height 37
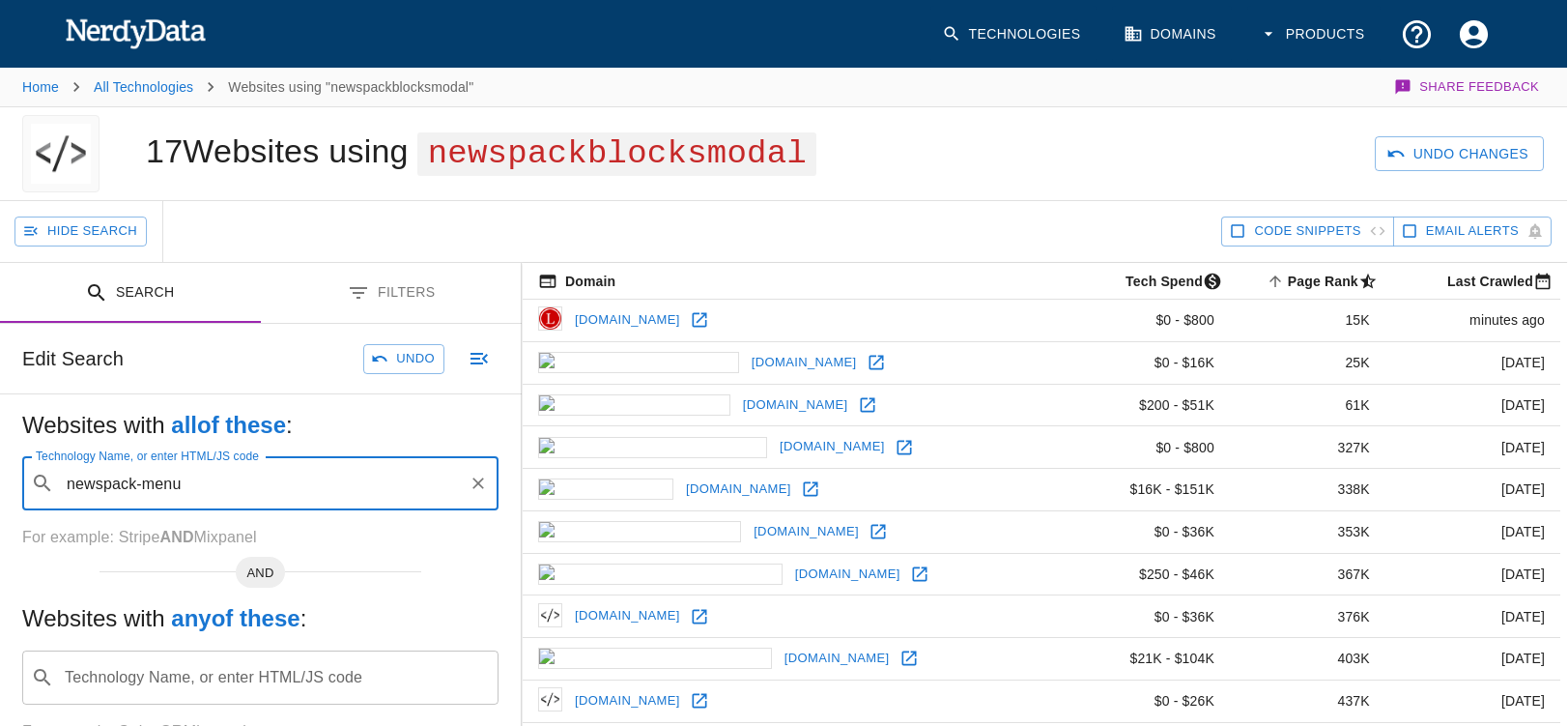
type input "newspack-menu"
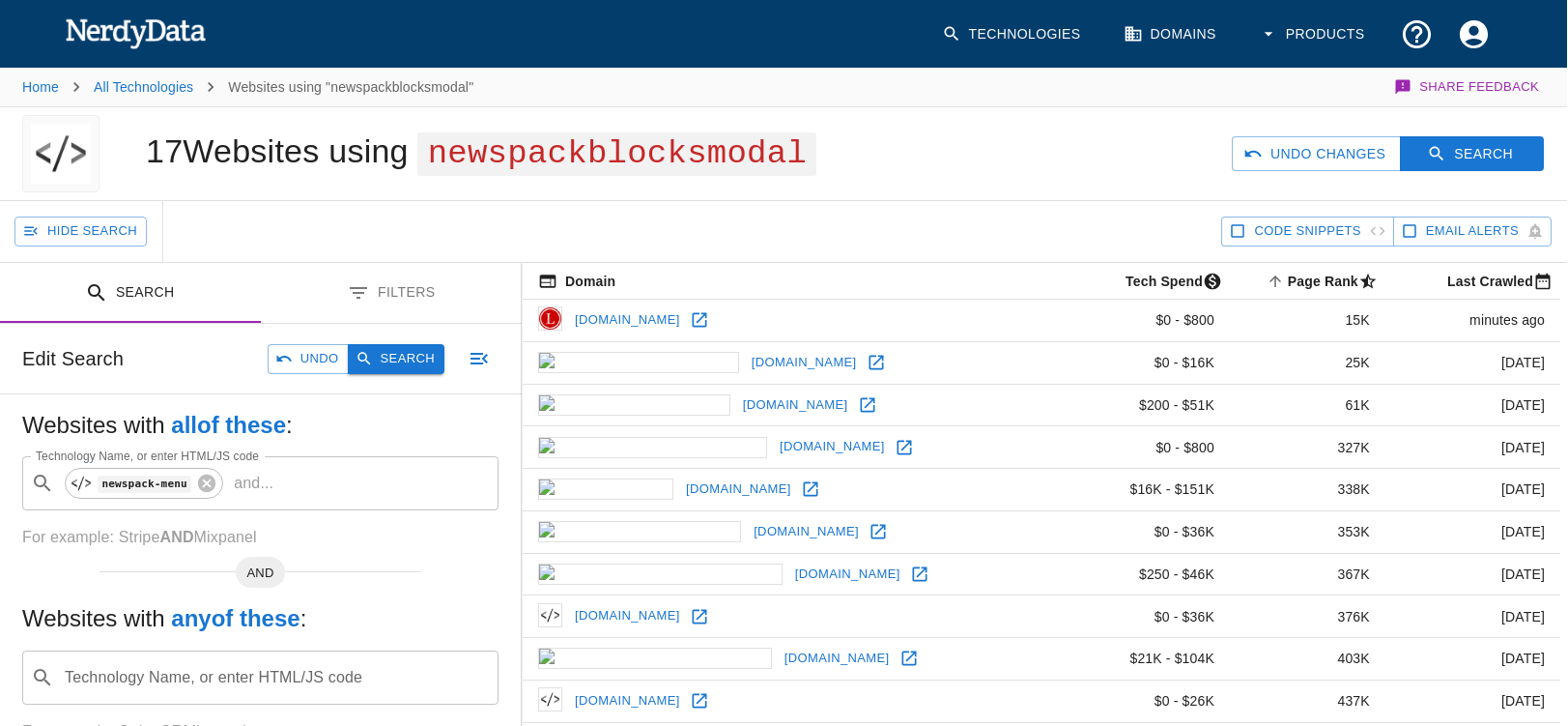
click at [390, 361] on button "Search" at bounding box center [395, 359] width 96 height 30
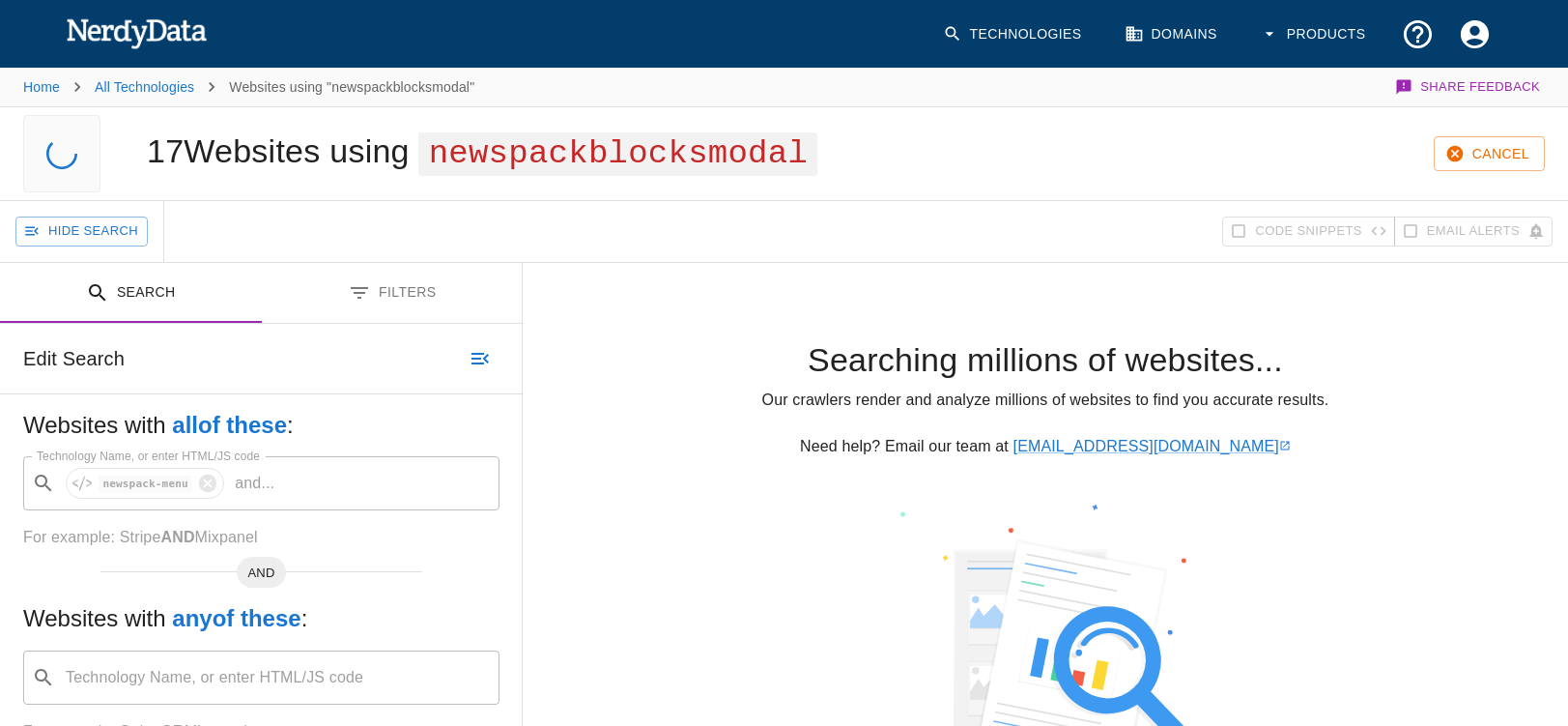
scroll to position [0, 0]
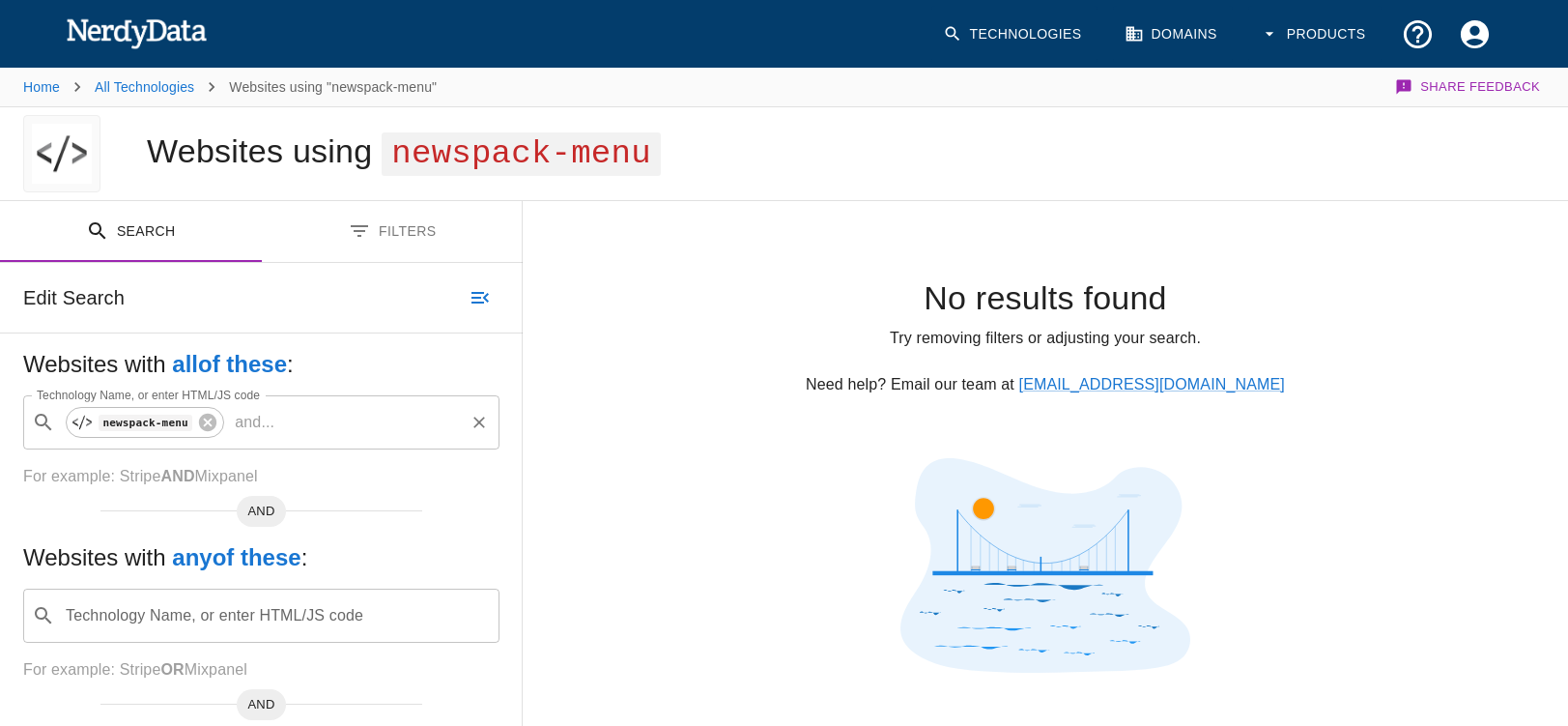
drag, startPoint x: 254, startPoint y: 417, endPoint x: 231, endPoint y: 417, distance: 23.0
click at [252, 417] on p "and ..." at bounding box center [255, 422] width 56 height 23
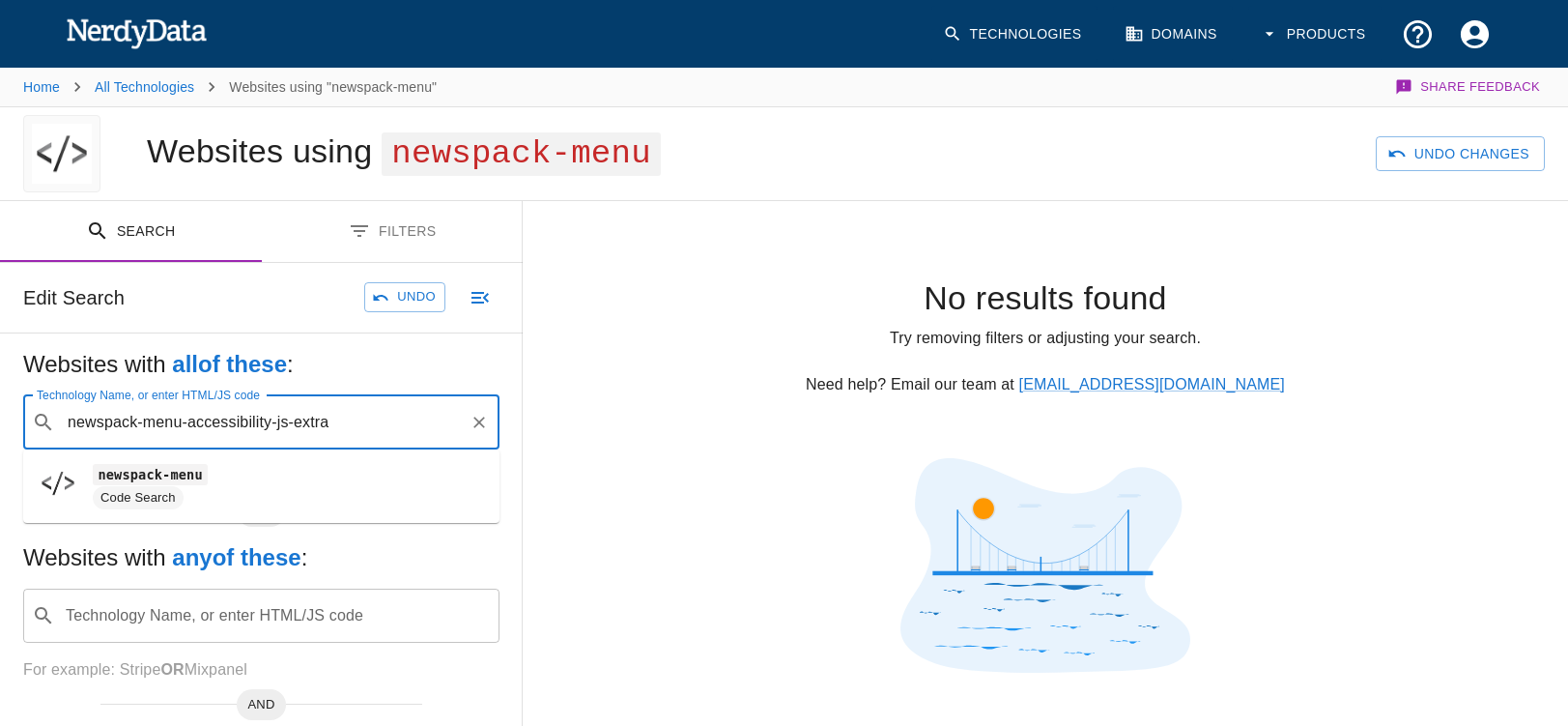
type input "newspack-menu-accessibility-js-extra"
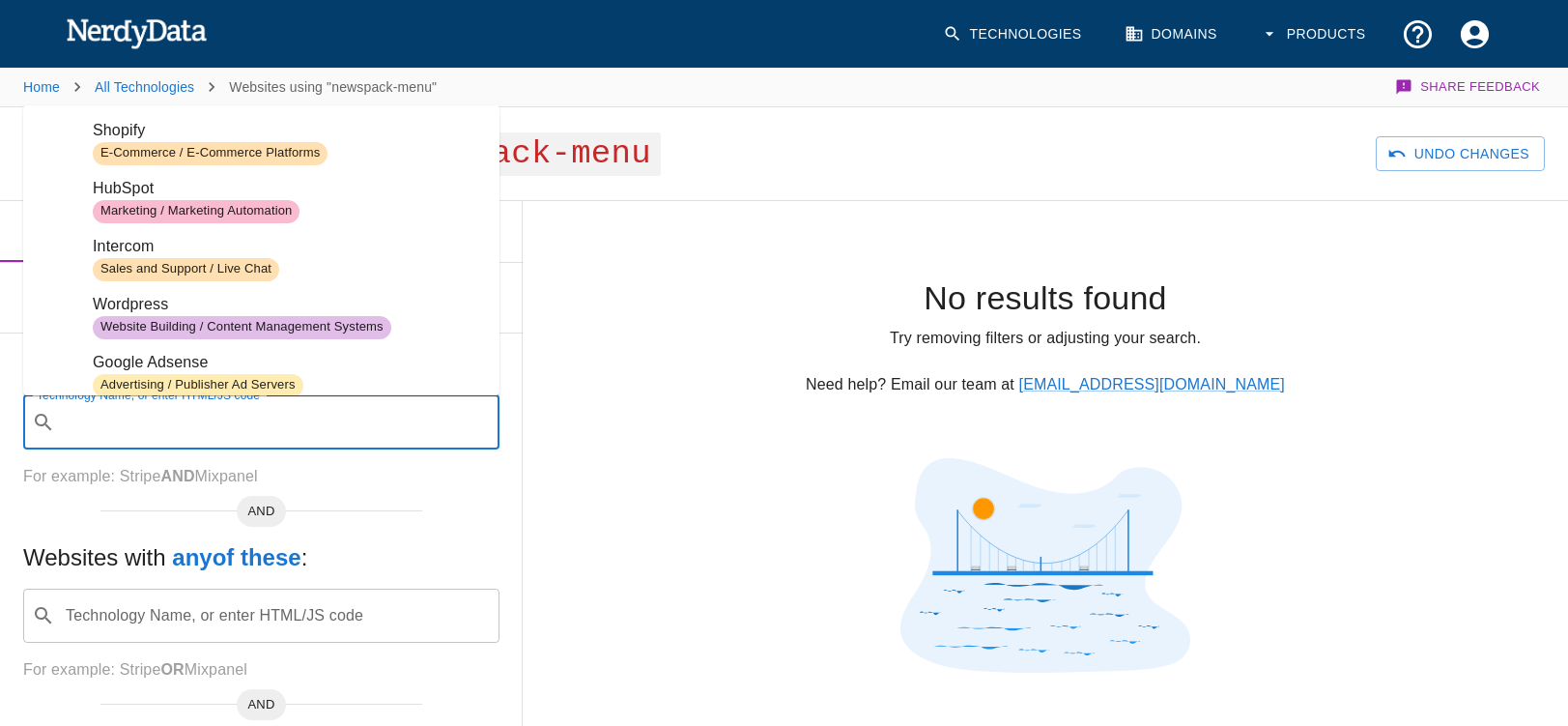
click at [297, 423] on input "Technology Name, or enter HTML/JS code" at bounding box center [277, 422] width 428 height 37
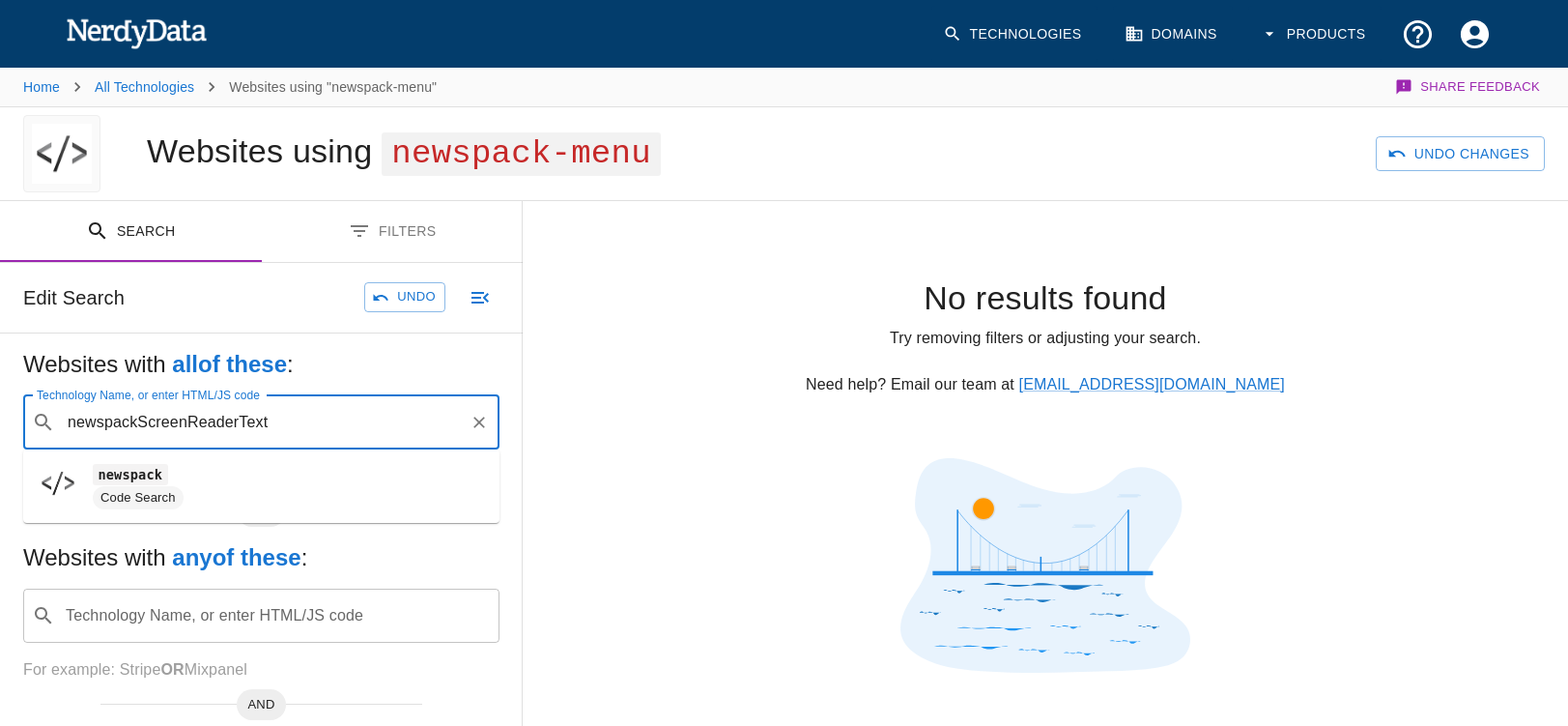
type input "newspackScreenReaderText"
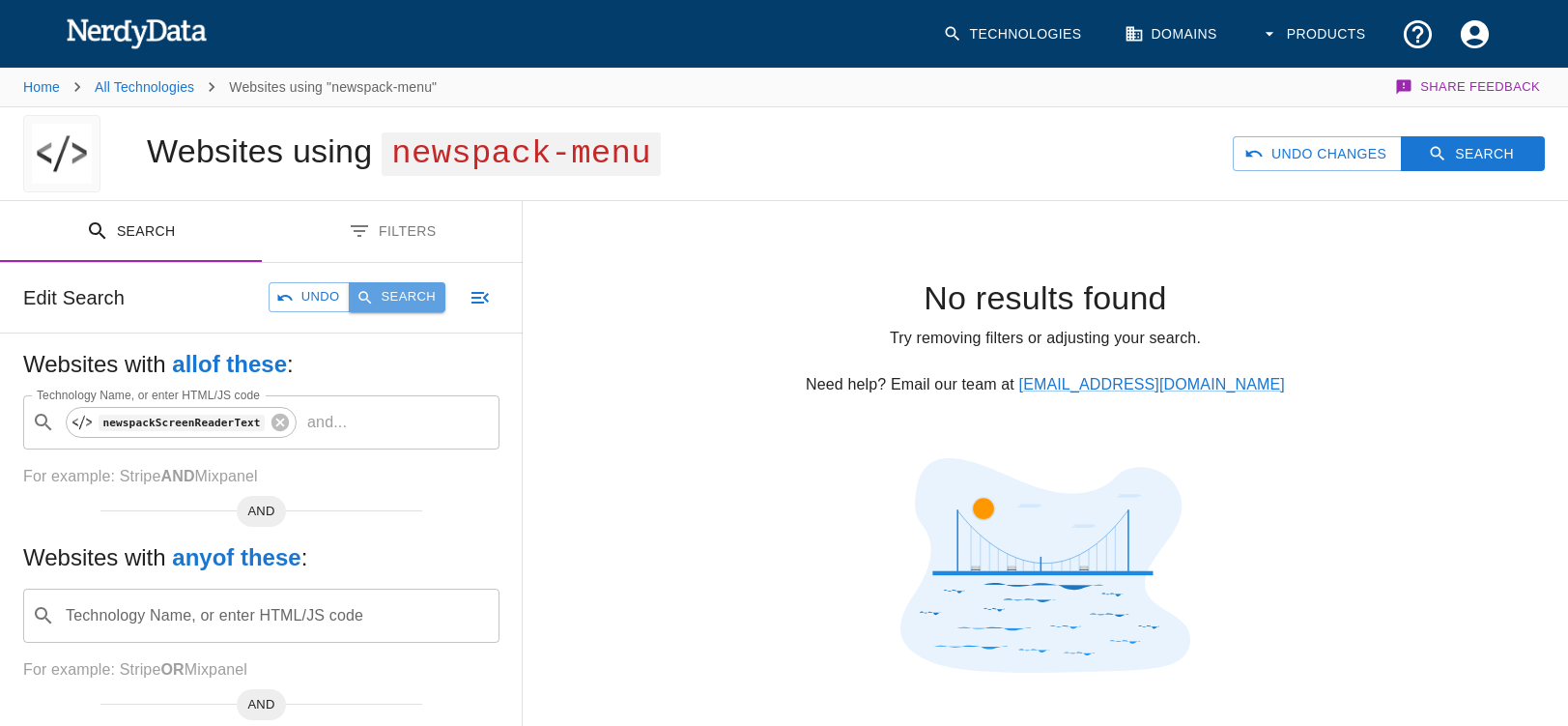
click at [391, 294] on button "Search" at bounding box center [396, 298] width 96 height 30
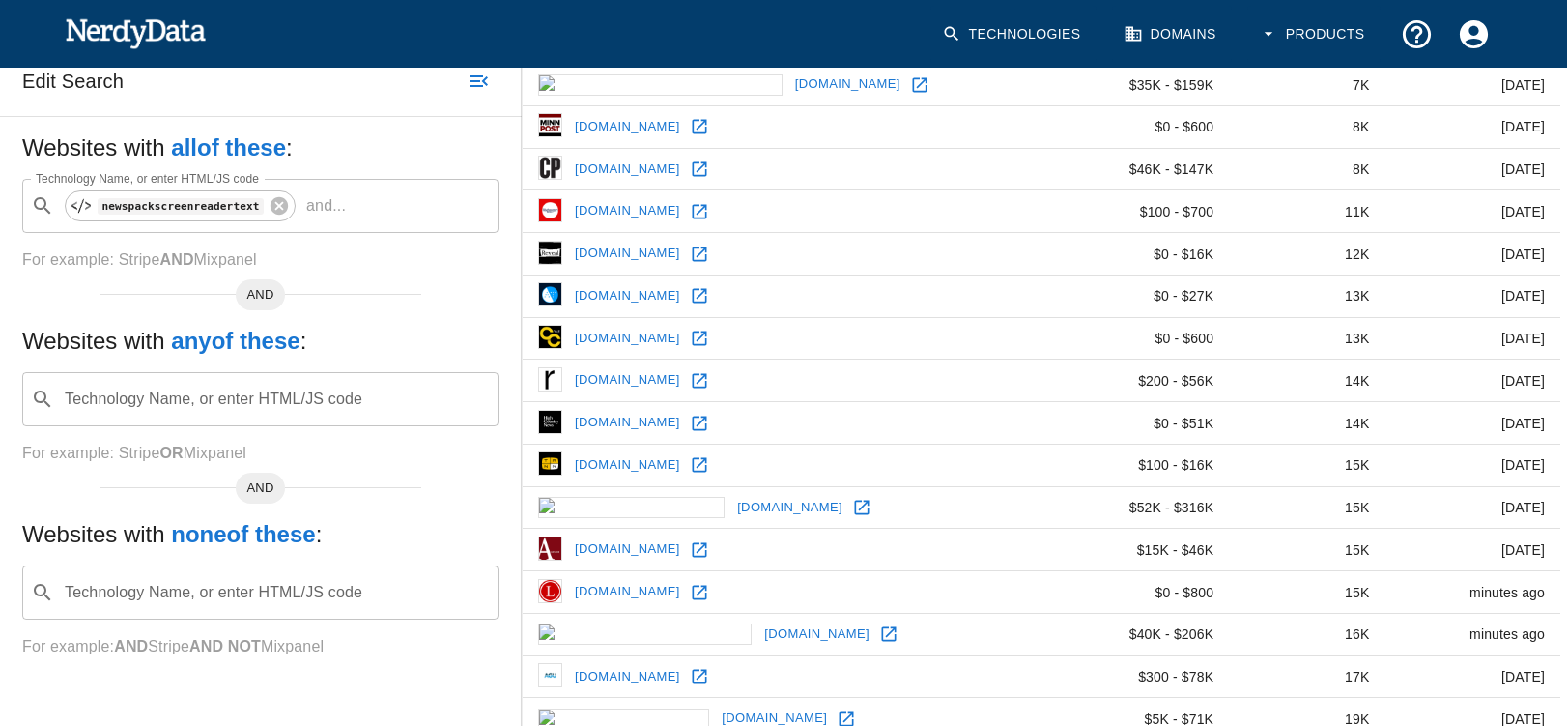
scroll to position [0, 1]
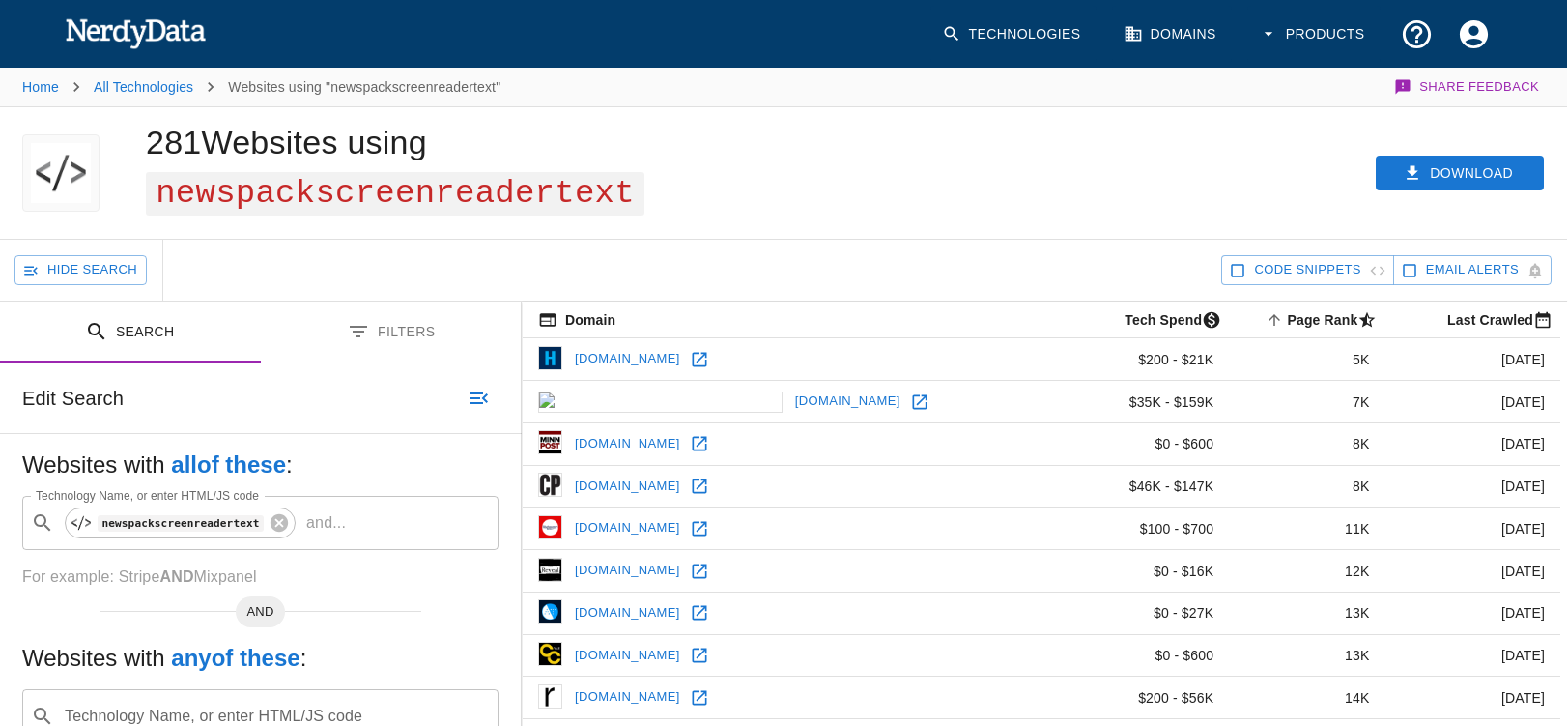
click at [519, 195] on span "newspackscreenreadertext" at bounding box center [394, 193] width 499 height 44
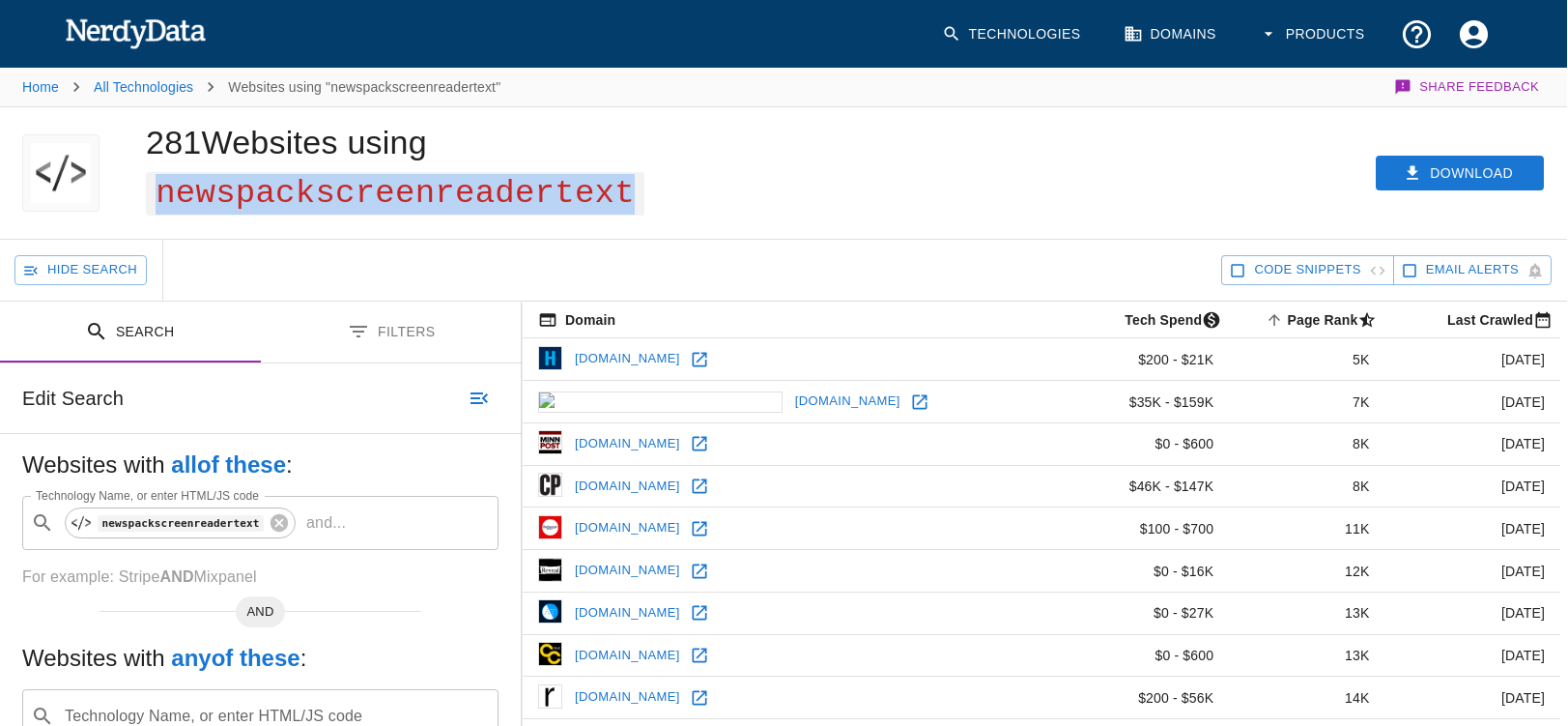
click at [519, 195] on span "newspackscreenreadertext" at bounding box center [394, 193] width 499 height 44
copy span "newspackscreenreadertext"
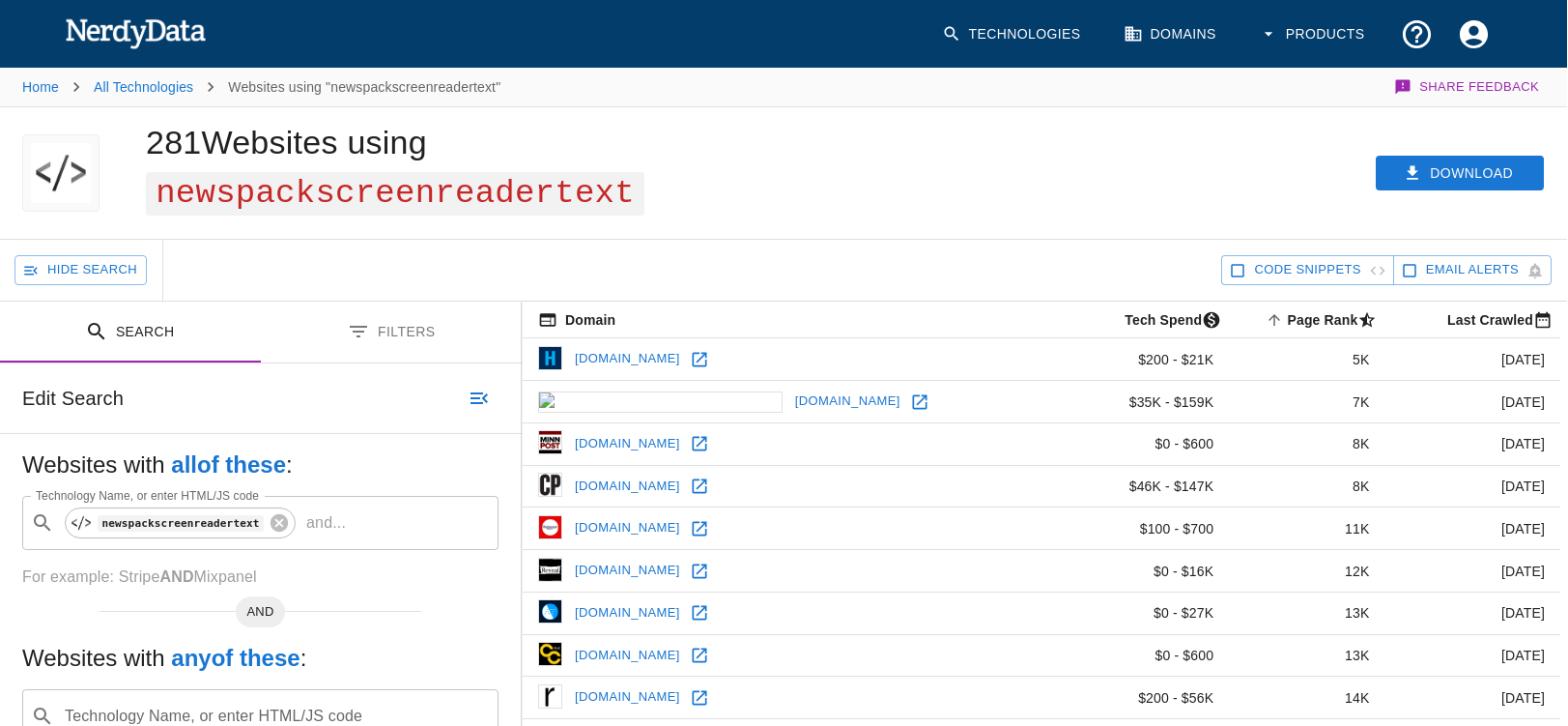
click at [249, 147] on h1 "281 Websites using newspackscreenreadertext" at bounding box center [394, 167] width 499 height 85
click at [1477, 173] on button "Download" at bounding box center [1460, 174] width 168 height 36
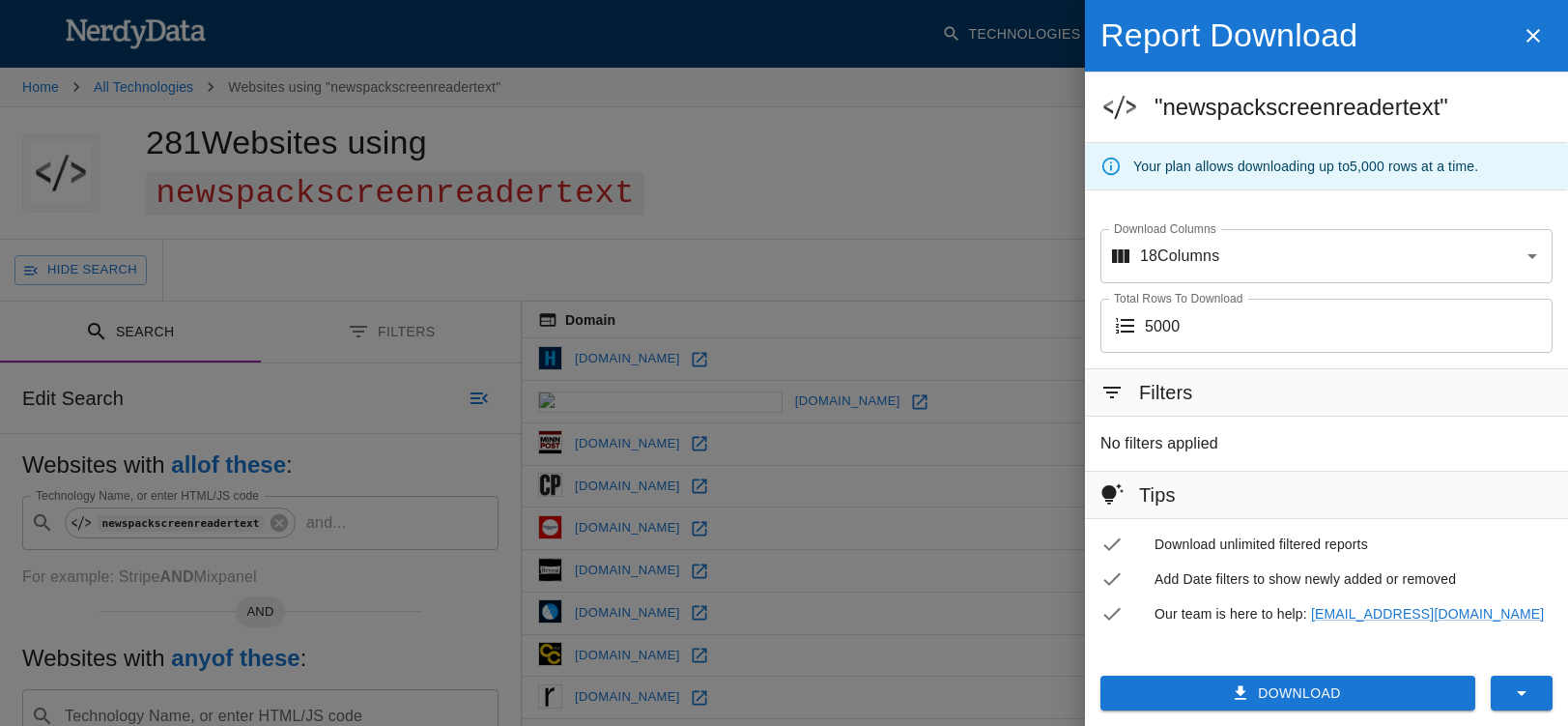
click at [1306, 697] on button "Download" at bounding box center [1288, 693] width 375 height 36
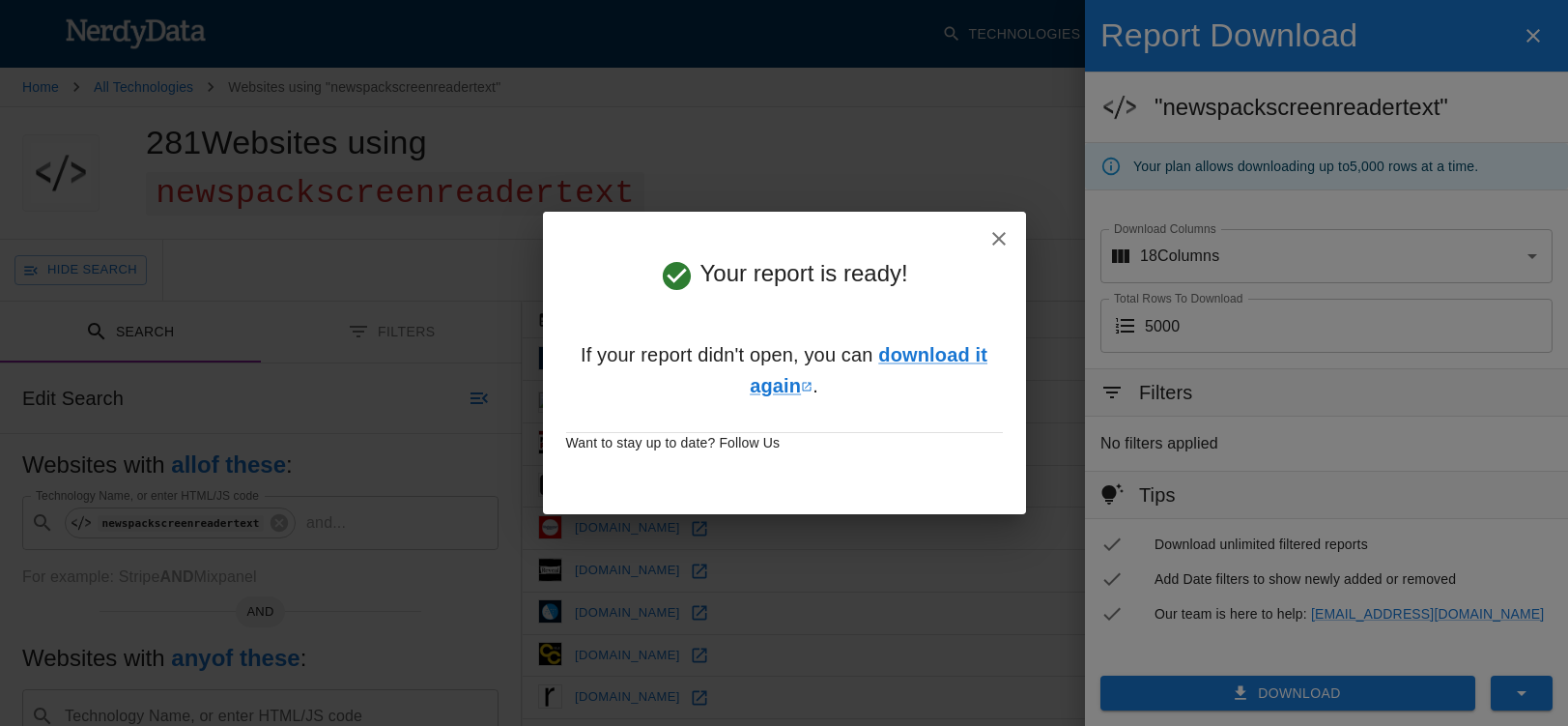
click at [999, 237] on icon "button" at bounding box center [998, 238] width 23 height 23
